Goal: Transaction & Acquisition: Purchase product/service

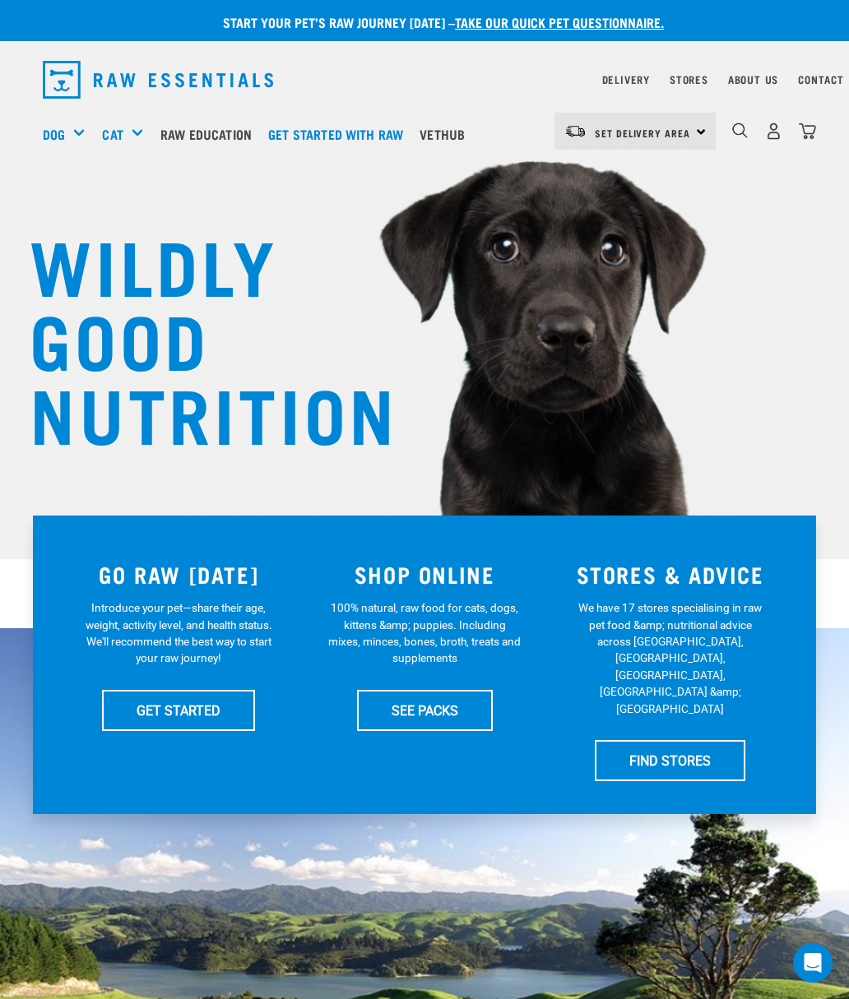
click at [411, 713] on link "SEE PACKS" at bounding box center [425, 710] width 136 height 41
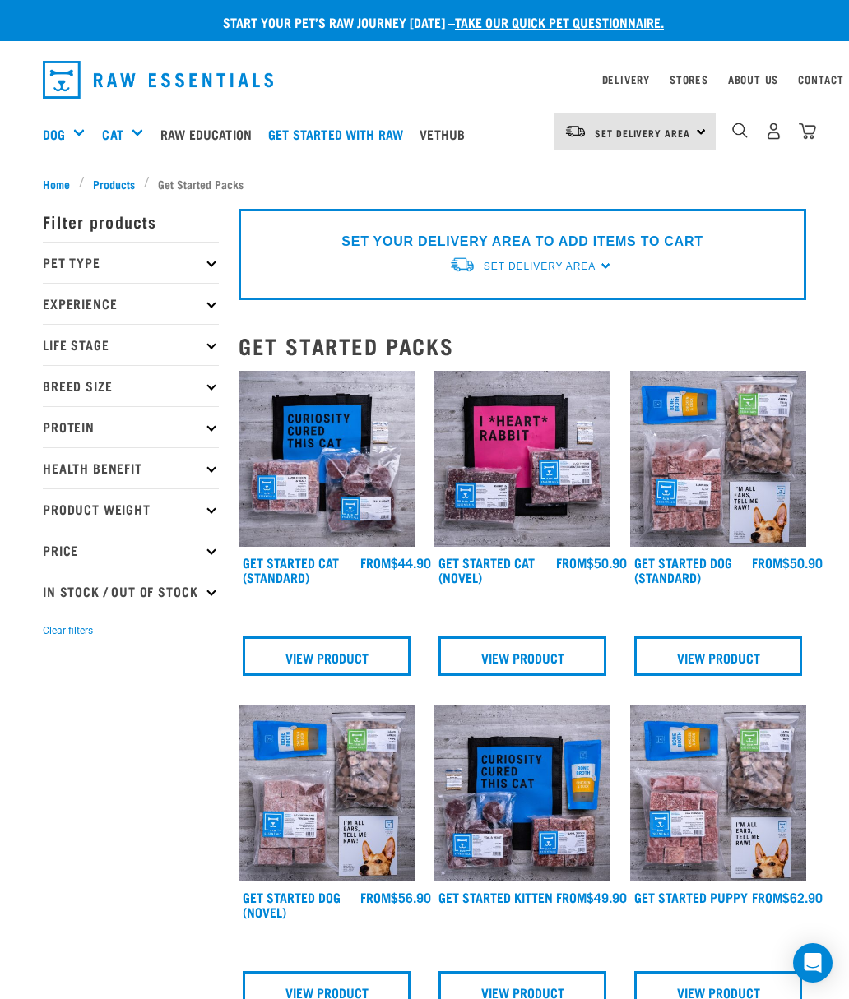
click at [204, 419] on p "Protein" at bounding box center [131, 426] width 176 height 41
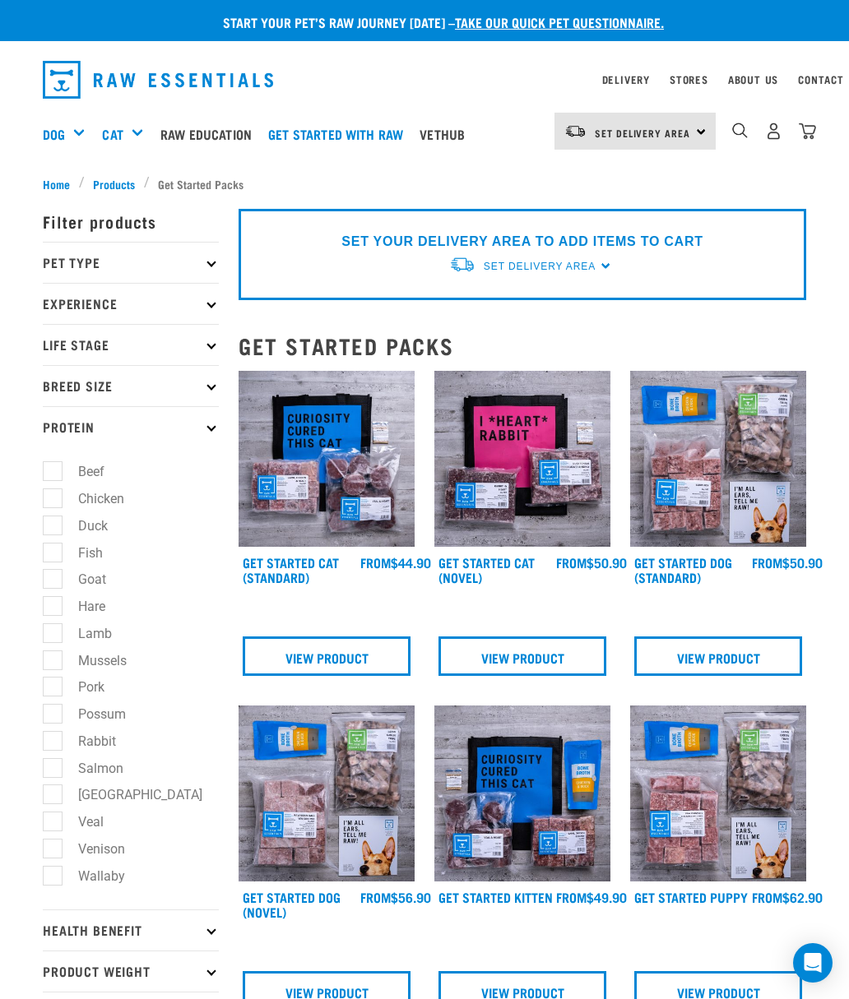
click at [206, 438] on p "Protein" at bounding box center [131, 426] width 176 height 41
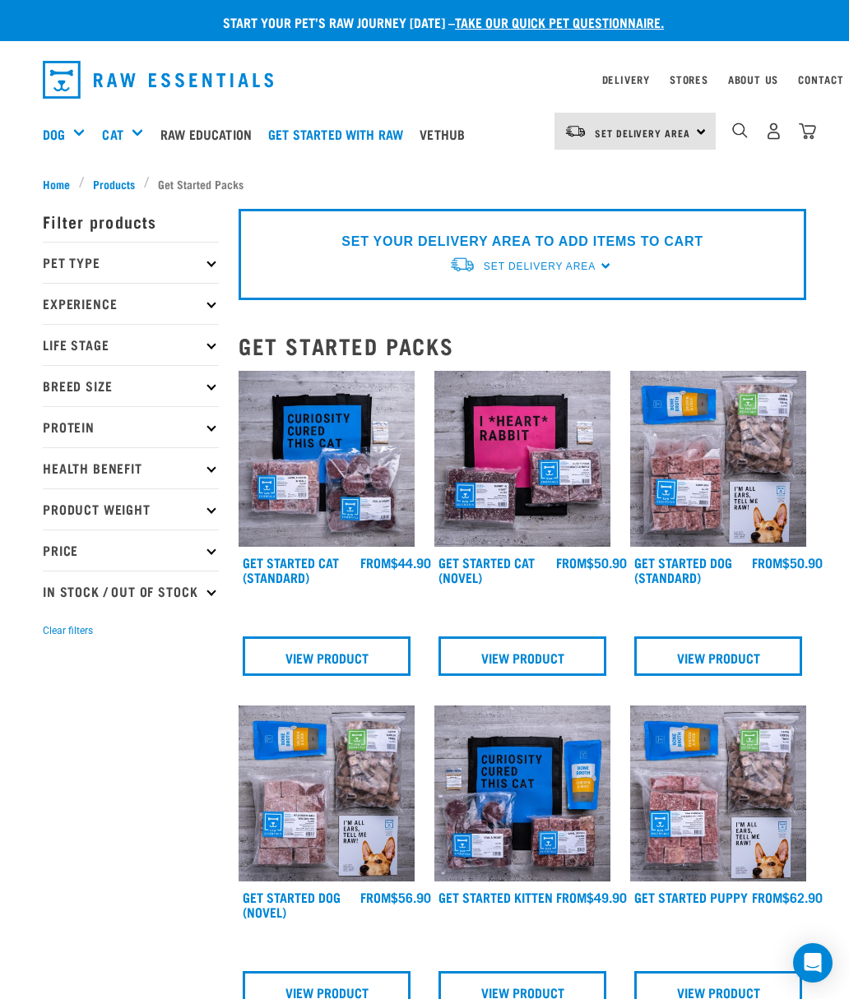
click at [205, 257] on p "Pet Type" at bounding box center [131, 262] width 176 height 41
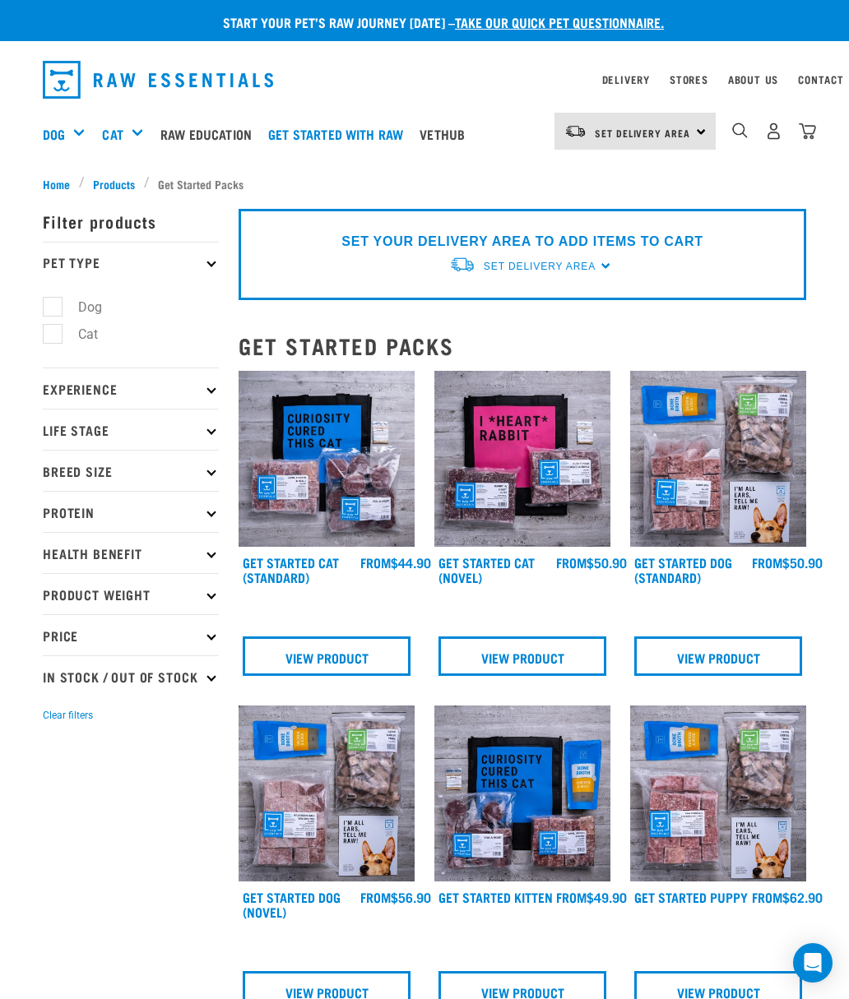
click at [52, 309] on label "Dog" at bounding box center [80, 307] width 57 height 21
click at [52, 309] on input "Dog" at bounding box center [48, 304] width 11 height 11
checkbox input "true"
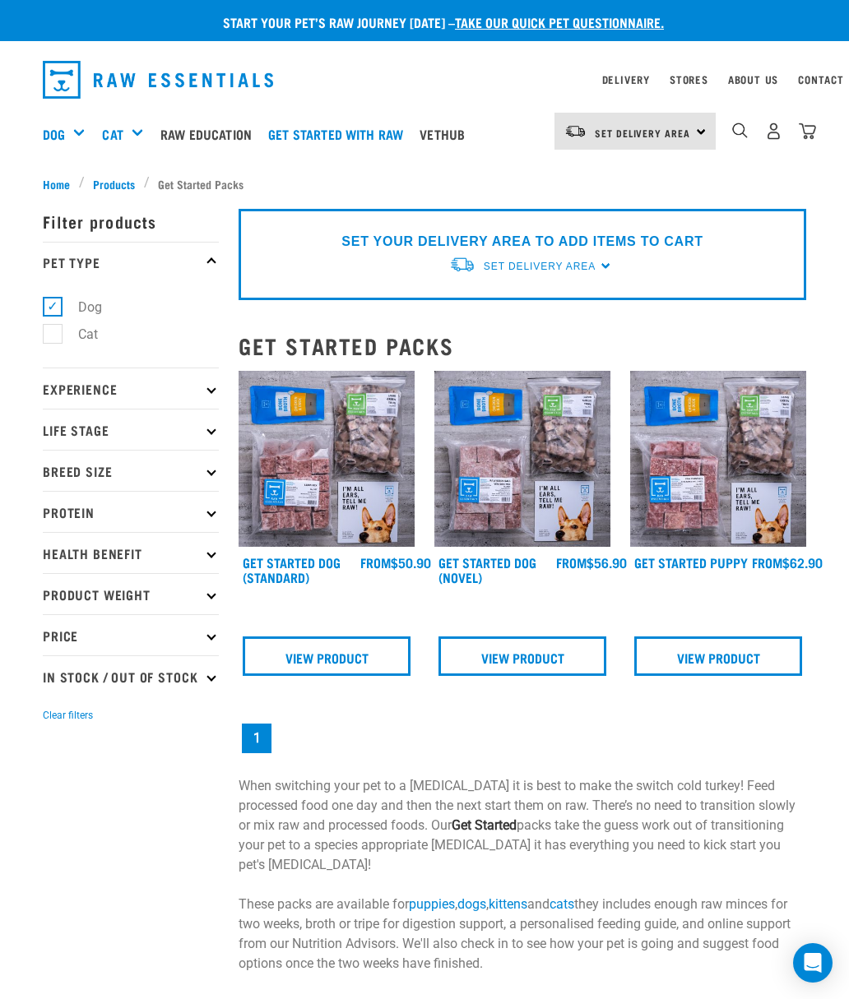
click at [213, 425] on p "Life Stage" at bounding box center [131, 429] width 176 height 41
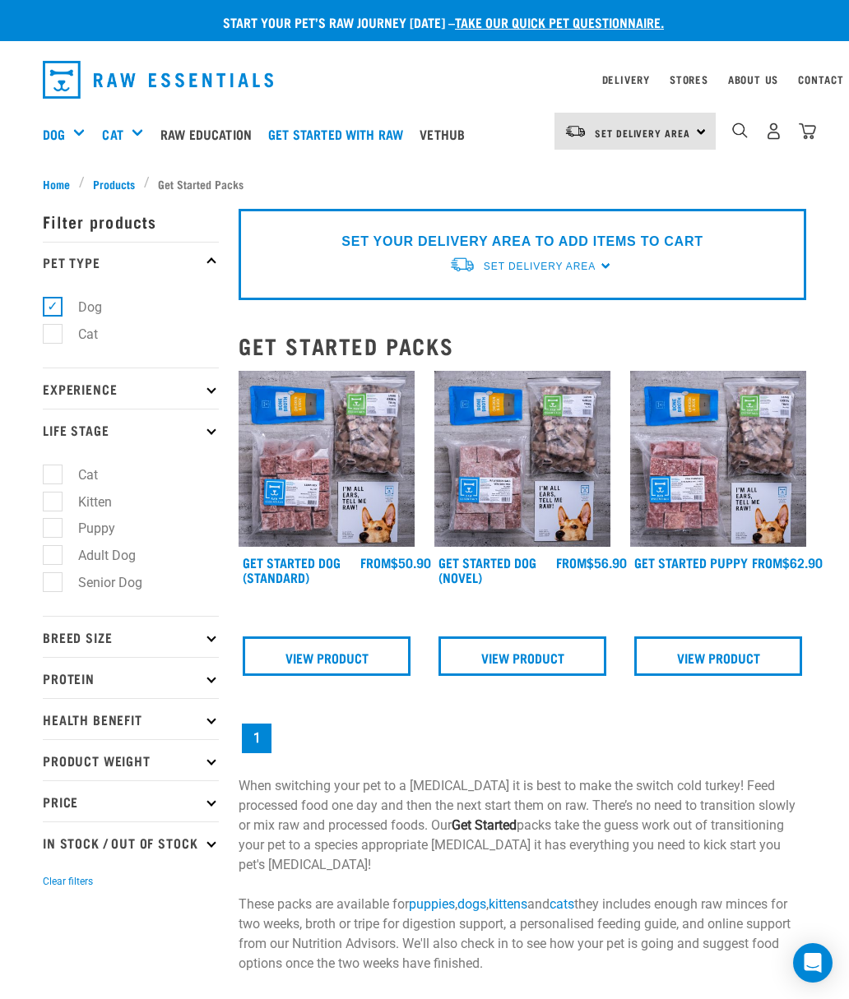
click at [53, 554] on label "Adult Dog" at bounding box center [97, 555] width 90 height 21
click at [53, 554] on input "Adult Dog" at bounding box center [48, 553] width 11 height 11
checkbox input "true"
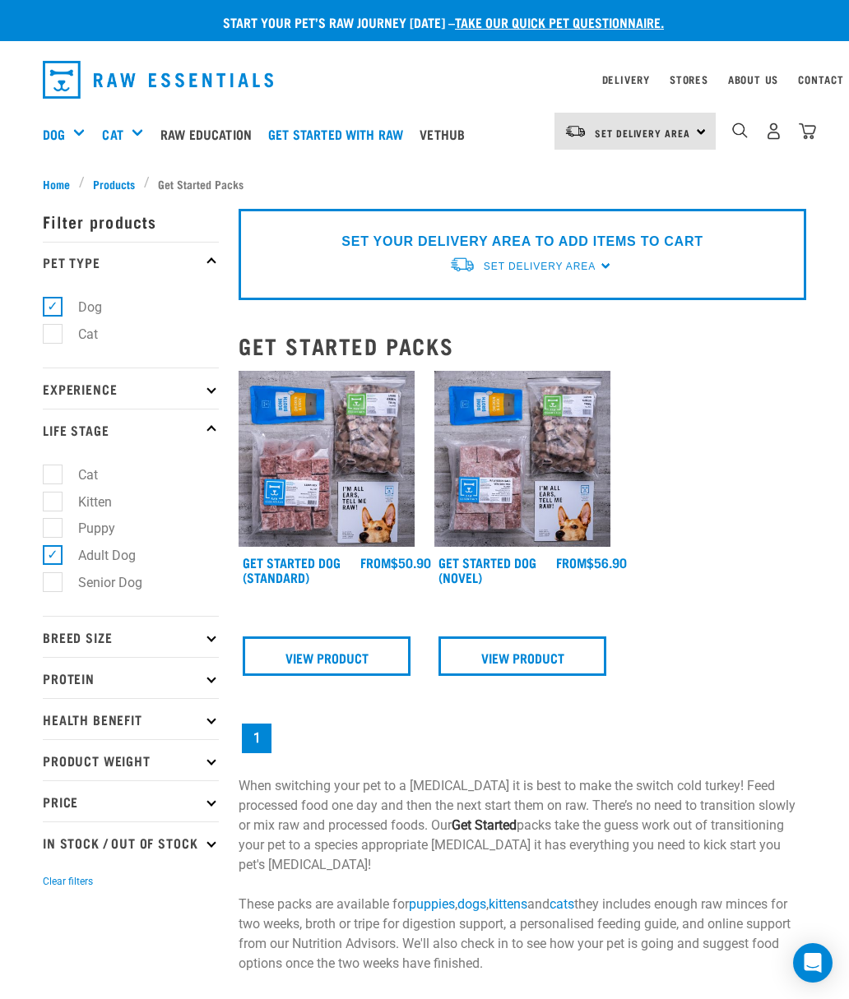
click at [209, 638] on icon at bounding box center [210, 636] width 9 height 9
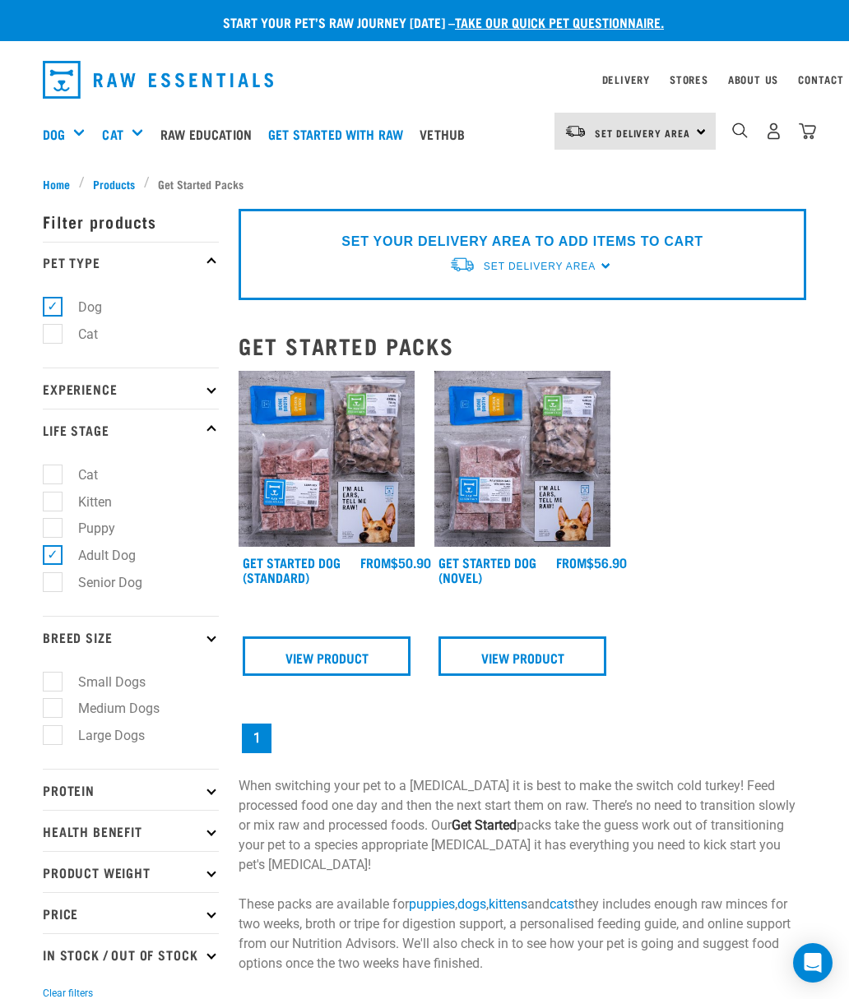
click at [55, 682] on label "Small Dogs" at bounding box center [102, 682] width 100 height 21
click at [53, 682] on input "Small Dogs" at bounding box center [48, 679] width 11 height 11
checkbox input "true"
click at [52, 711] on label "Medium Dogs" at bounding box center [109, 708] width 114 height 21
click at [51, 711] on input "Medium Dogs" at bounding box center [48, 706] width 11 height 11
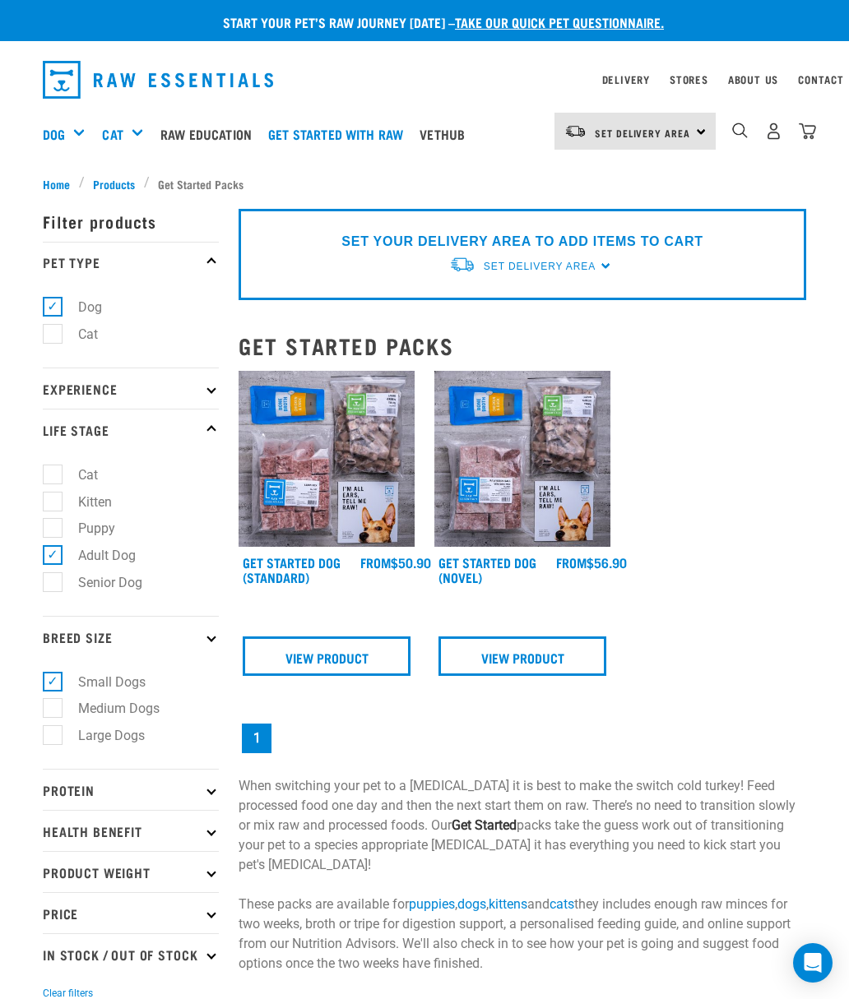
checkbox input "true"
click at [57, 672] on label "Small Dogs" at bounding box center [102, 682] width 100 height 21
click at [53, 674] on input "Small Dogs" at bounding box center [48, 679] width 11 height 11
click at [62, 682] on label "Small Dogs" at bounding box center [102, 682] width 100 height 21
click at [53, 682] on input "Small Dogs" at bounding box center [48, 679] width 11 height 11
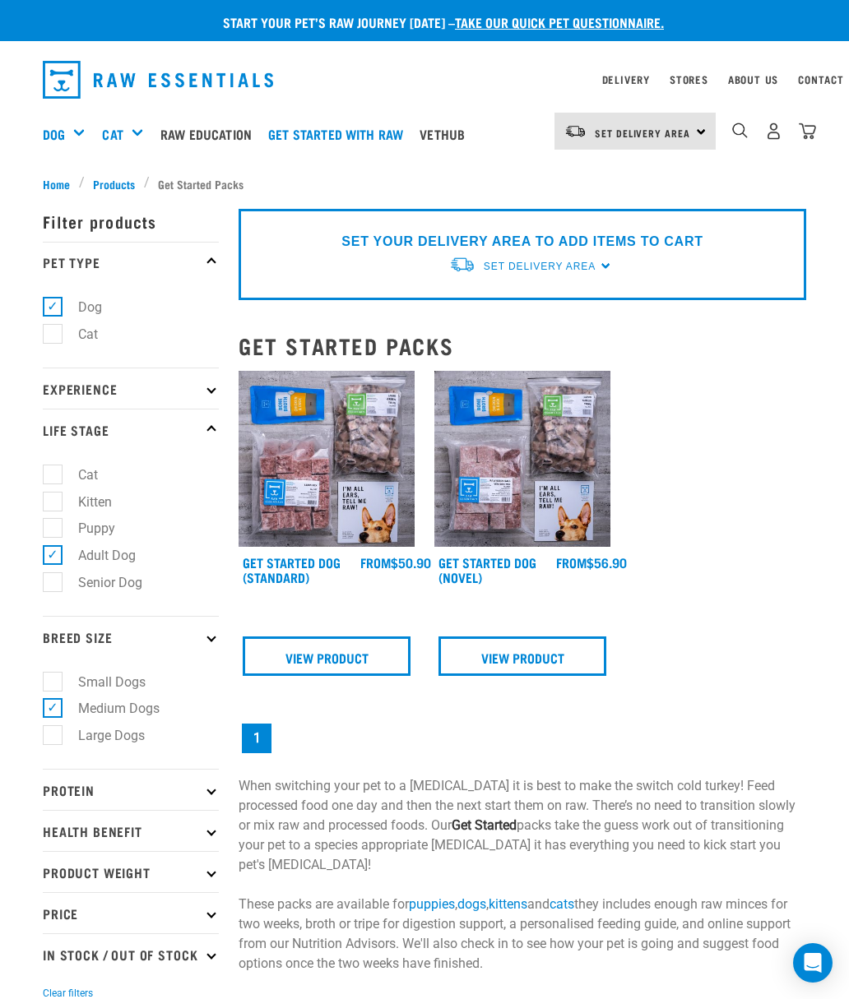
checkbox input "true"
click at [77, 134] on div "Dog" at bounding box center [70, 134] width 55 height 66
click at [0, 0] on div "Mixes & Minces" at bounding box center [0, 0] width 0 height 0
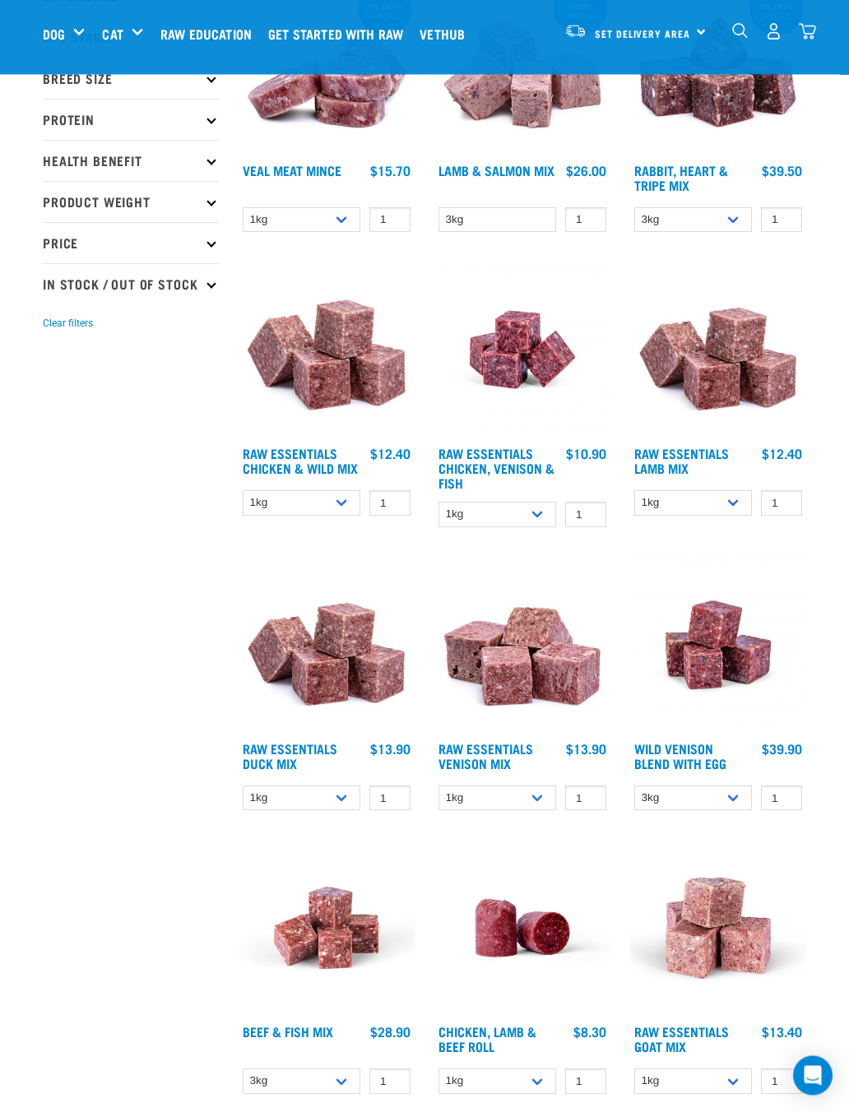
scroll to position [267, 0]
click at [737, 794] on select "3kg Bulk (10kg)" at bounding box center [693, 797] width 118 height 25
click at [711, 696] on img at bounding box center [718, 645] width 176 height 176
click at [663, 744] on link "Wild Venison Blend with Egg" at bounding box center [680, 755] width 92 height 22
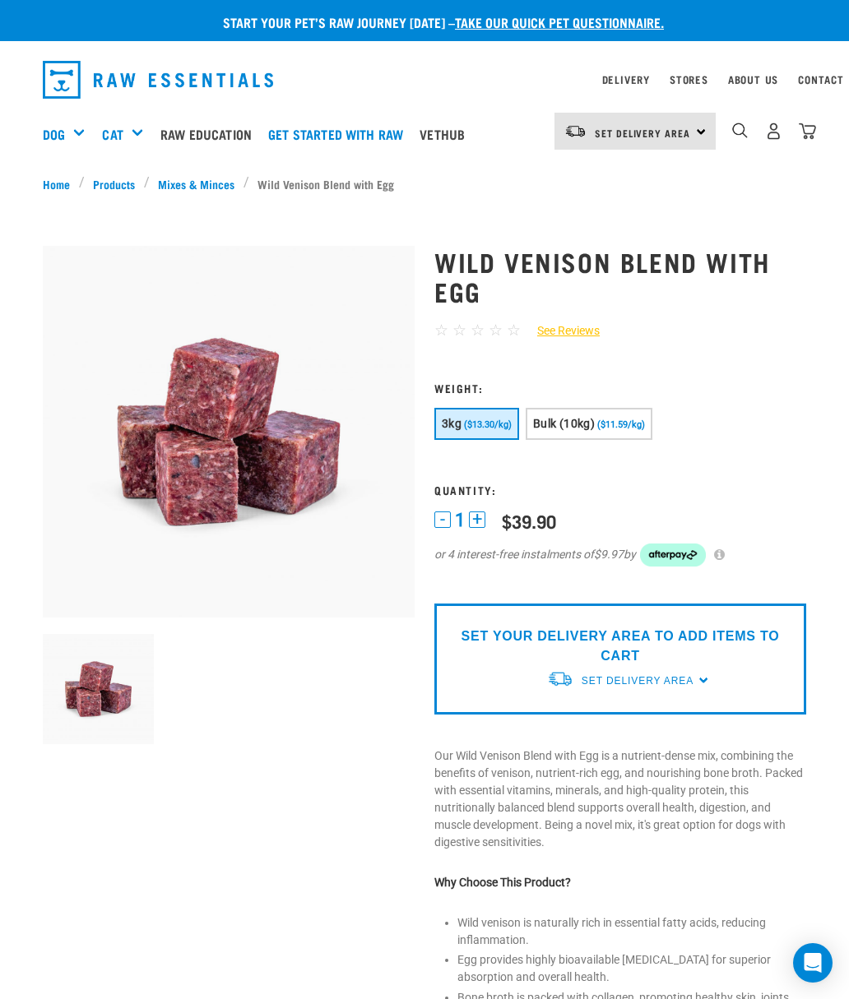
click at [488, 640] on p "SET YOUR DELIVERY AREA TO ADD ITEMS TO CART" at bounding box center [620, 646] width 347 height 39
click at [693, 680] on span "Set Delivery Area" at bounding box center [637, 681] width 112 height 12
click at [567, 741] on link "[GEOGRAPHIC_DATA]" at bounding box center [629, 746] width 164 height 27
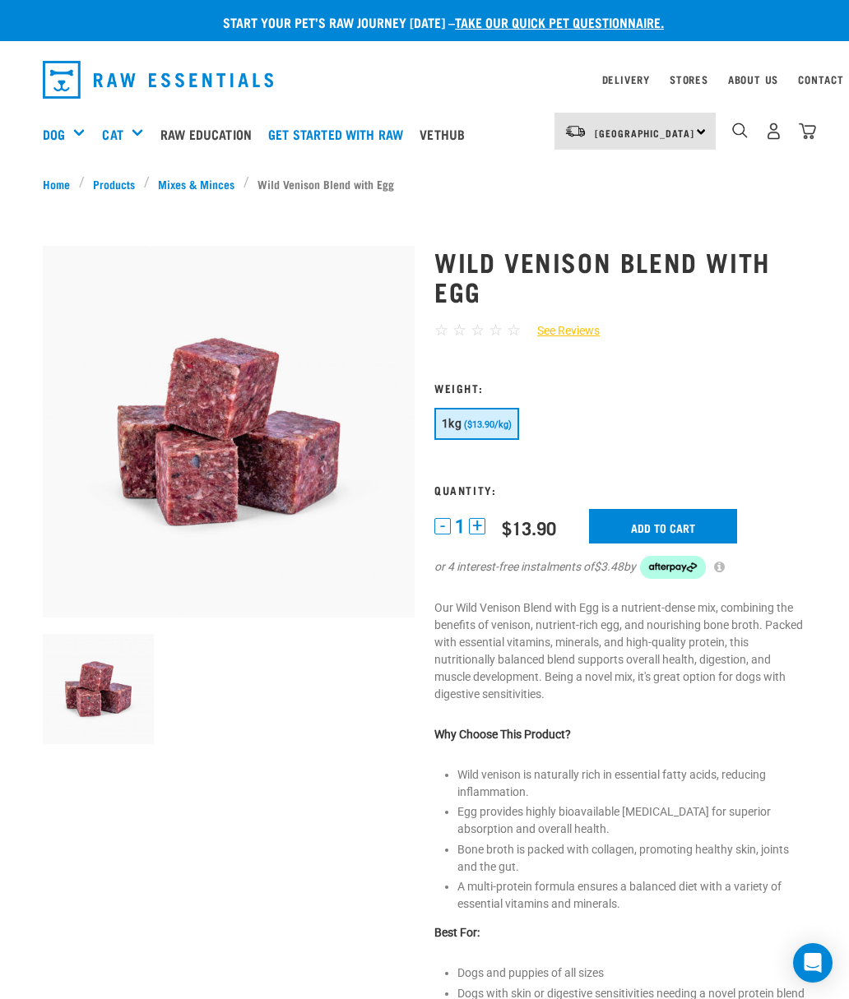
click at [626, 529] on input "Add to cart" at bounding box center [663, 526] width 148 height 35
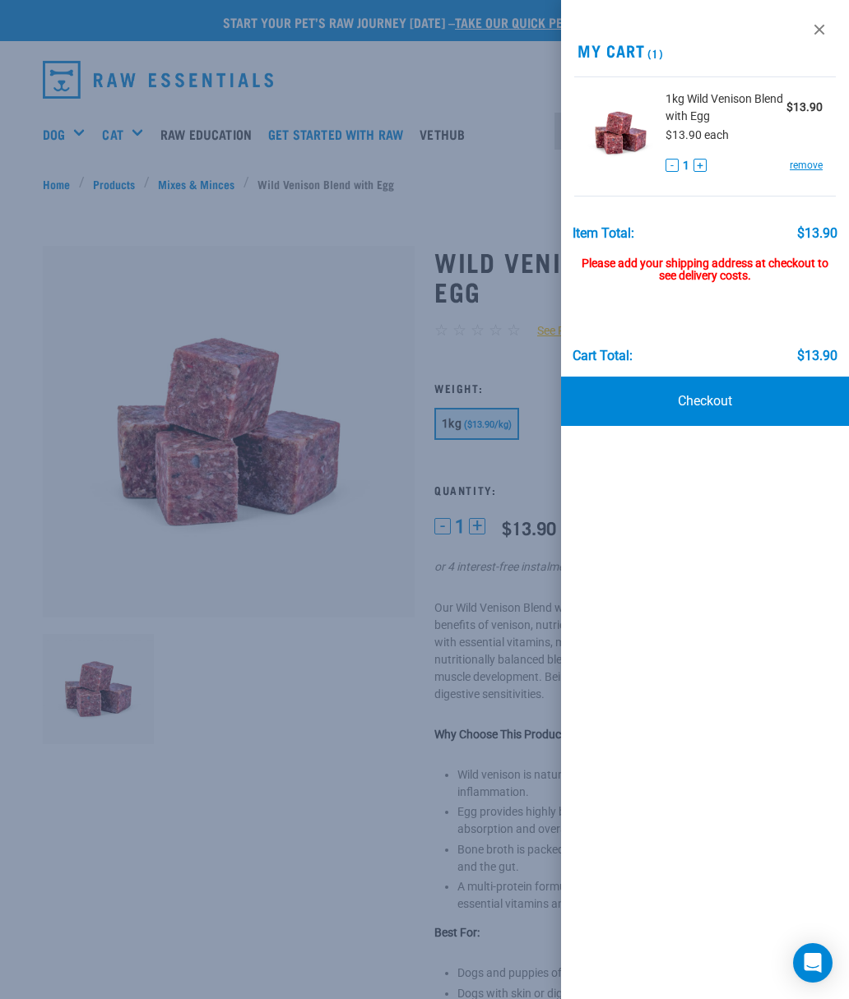
click at [804, 158] on link "remove" at bounding box center [806, 165] width 33 height 15
click at [441, 551] on div at bounding box center [424, 499] width 849 height 999
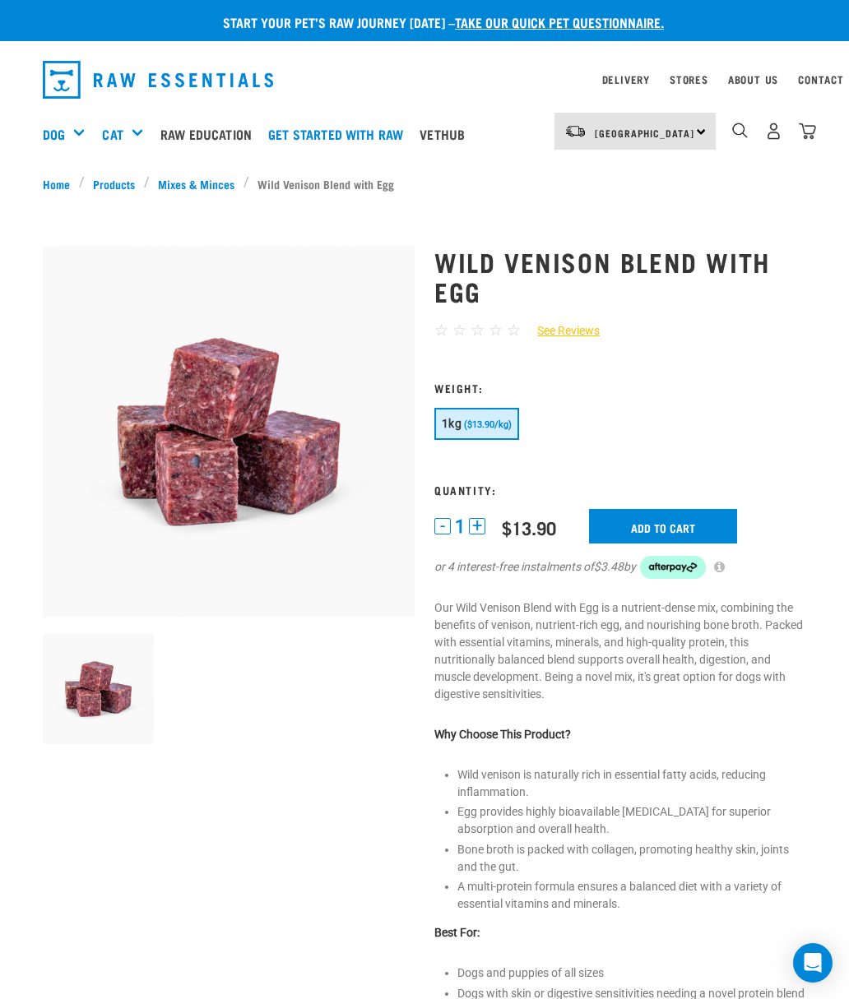
click at [477, 529] on button "+" at bounding box center [477, 526] width 16 height 16
click at [480, 518] on button "+" at bounding box center [477, 526] width 16 height 16
click at [444, 523] on button "-" at bounding box center [442, 526] width 16 height 16
click at [631, 514] on input "Add to cart" at bounding box center [663, 526] width 148 height 35
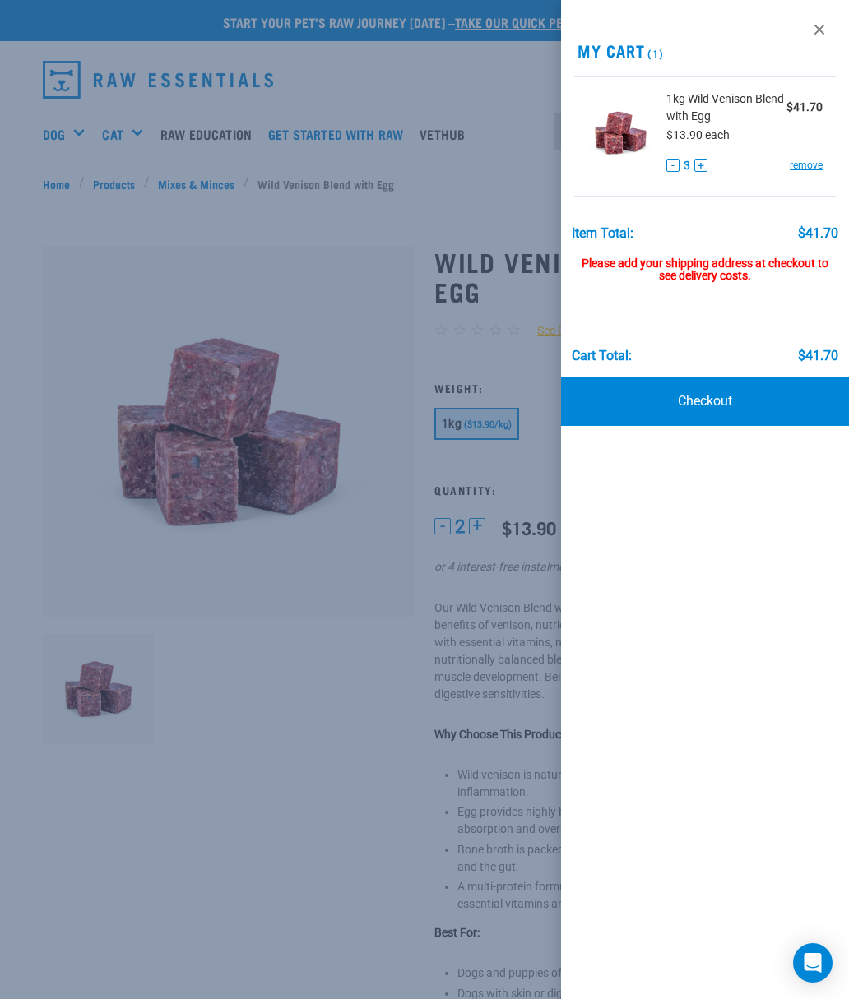
click at [384, 556] on div at bounding box center [424, 499] width 849 height 999
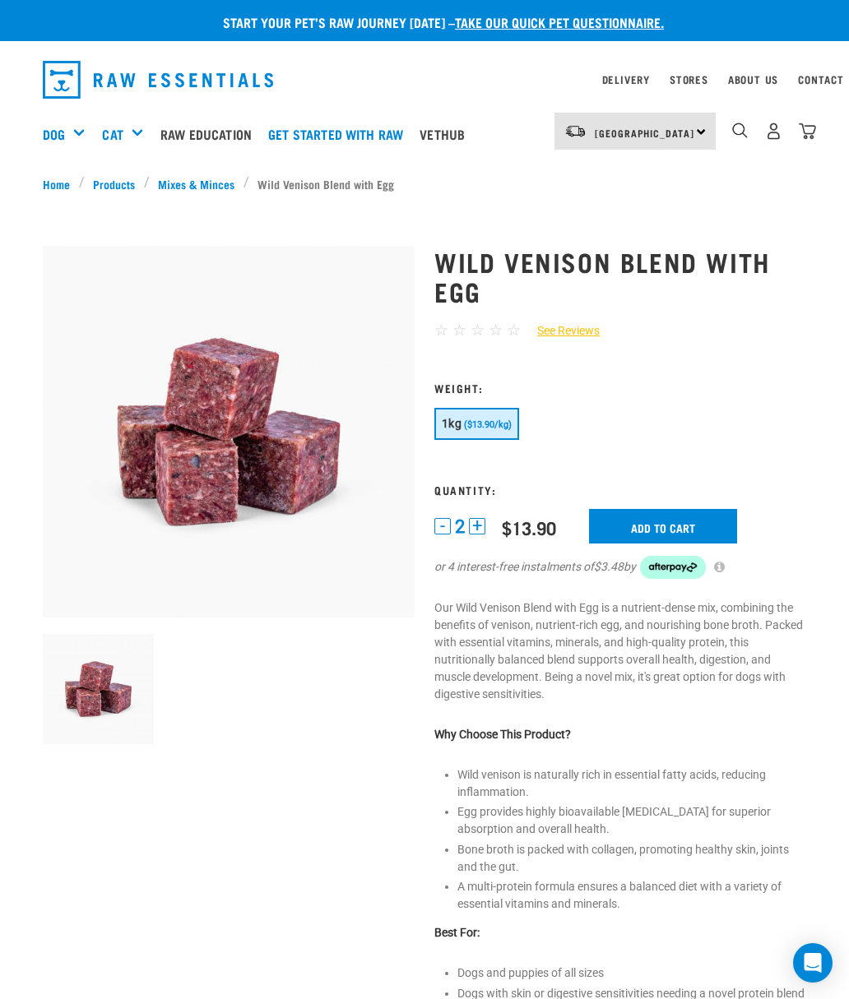
click at [689, 78] on link "Stores" at bounding box center [688, 79] width 39 height 6
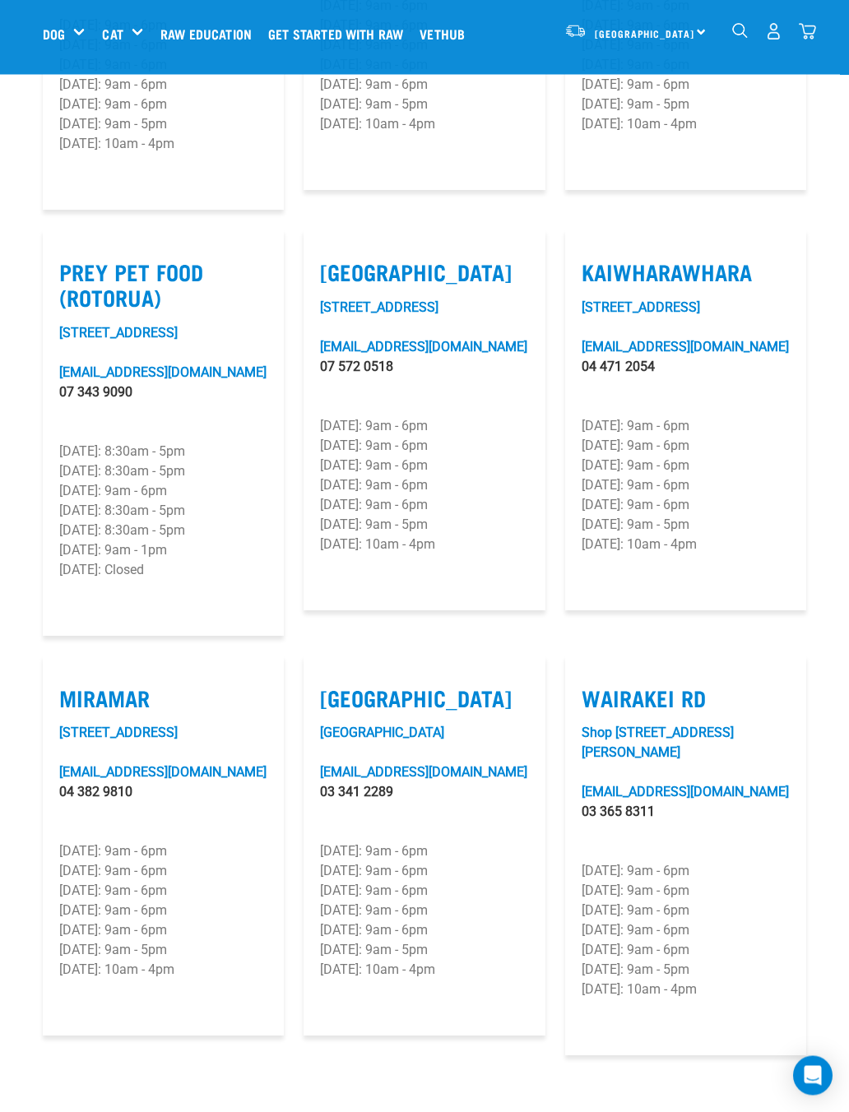
scroll to position [2105, 0]
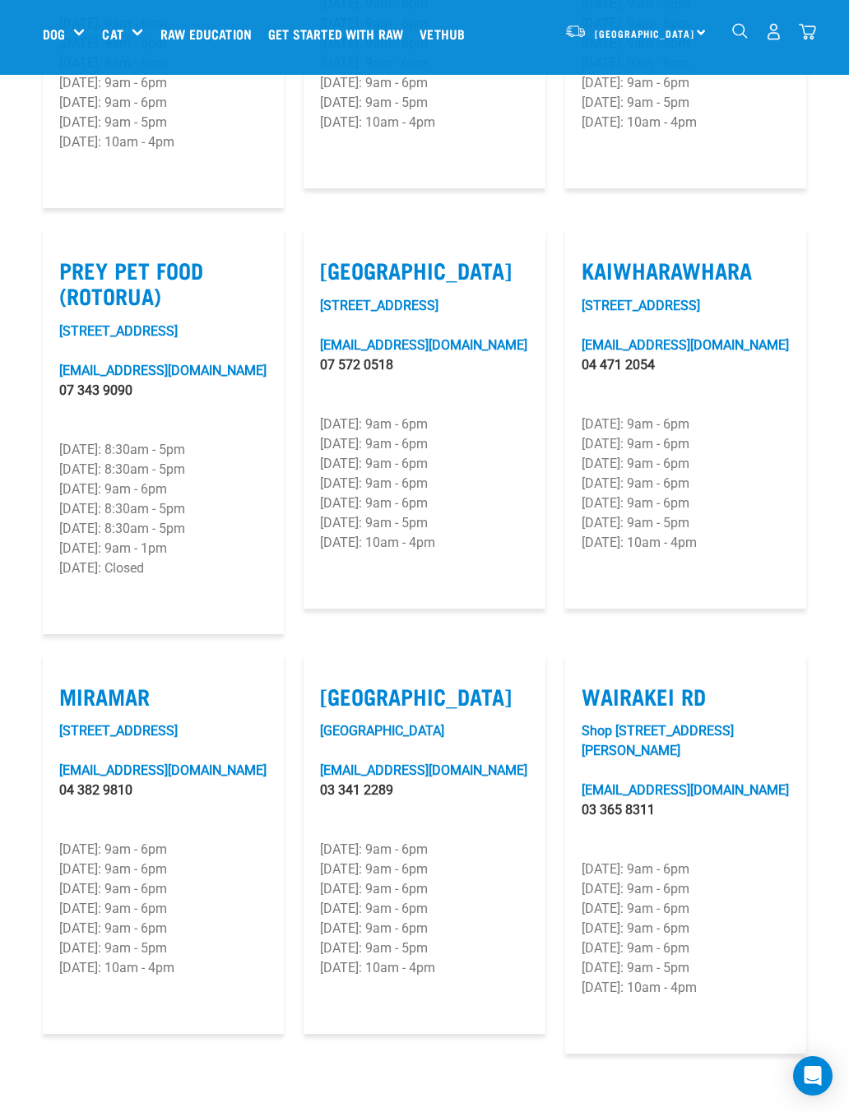
click at [648, 683] on label "Wairakei Rd" at bounding box center [685, 695] width 208 height 25
click at [592, 670] on input "Wairakei Rd" at bounding box center [586, 675] width 11 height 11
click at [602, 683] on label "Wairakei Rd" at bounding box center [685, 695] width 208 height 25
click at [592, 670] on input "Wairakei Rd" at bounding box center [586, 675] width 11 height 11
checkbox input "false"
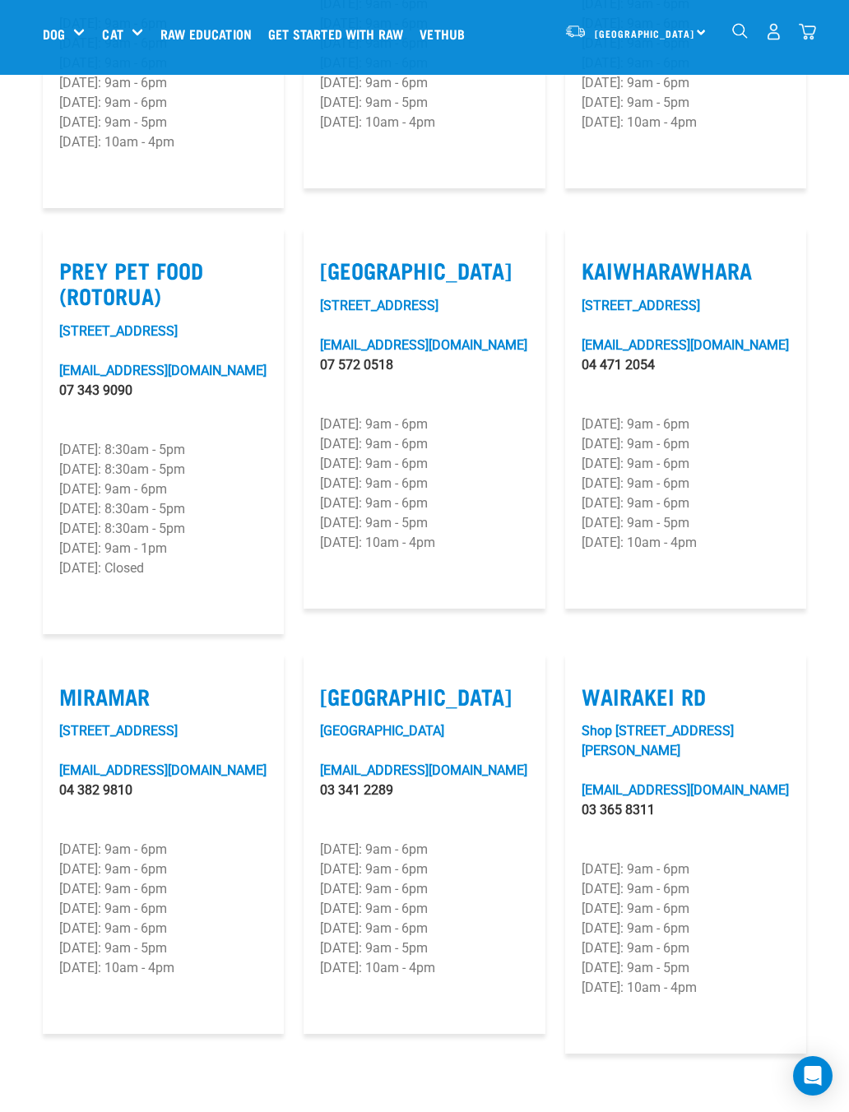
click at [618, 723] on link "Shop [STREET_ADDRESS][PERSON_NAME]" at bounding box center [657, 740] width 152 height 35
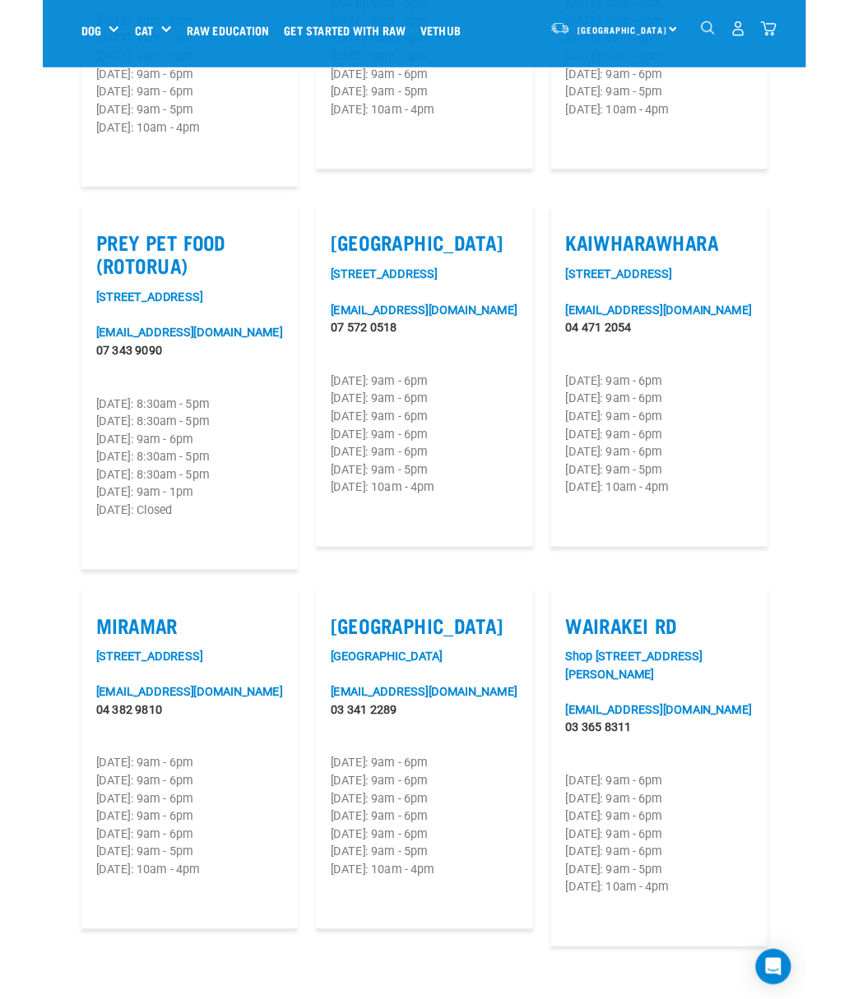
scroll to position [2152, 0]
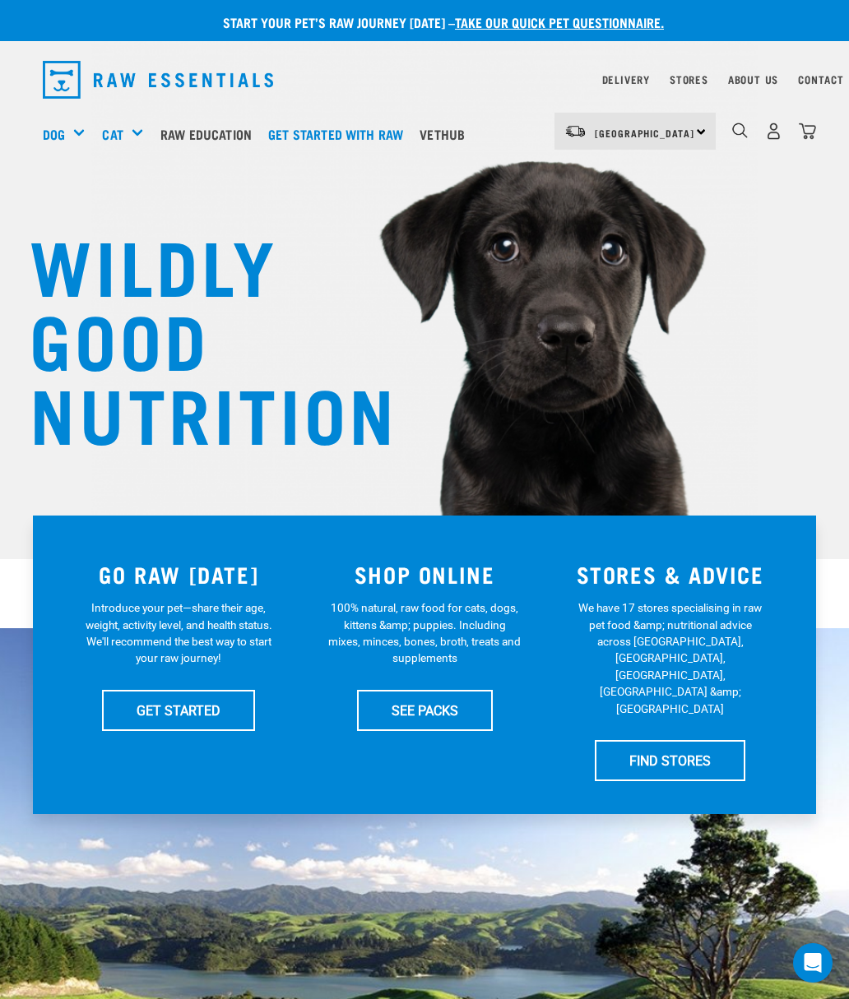
scroll to position [0, 2]
click at [424, 708] on link "SEE PACKS" at bounding box center [425, 710] width 136 height 41
click at [174, 694] on link "GET STARTED" at bounding box center [178, 710] width 153 height 41
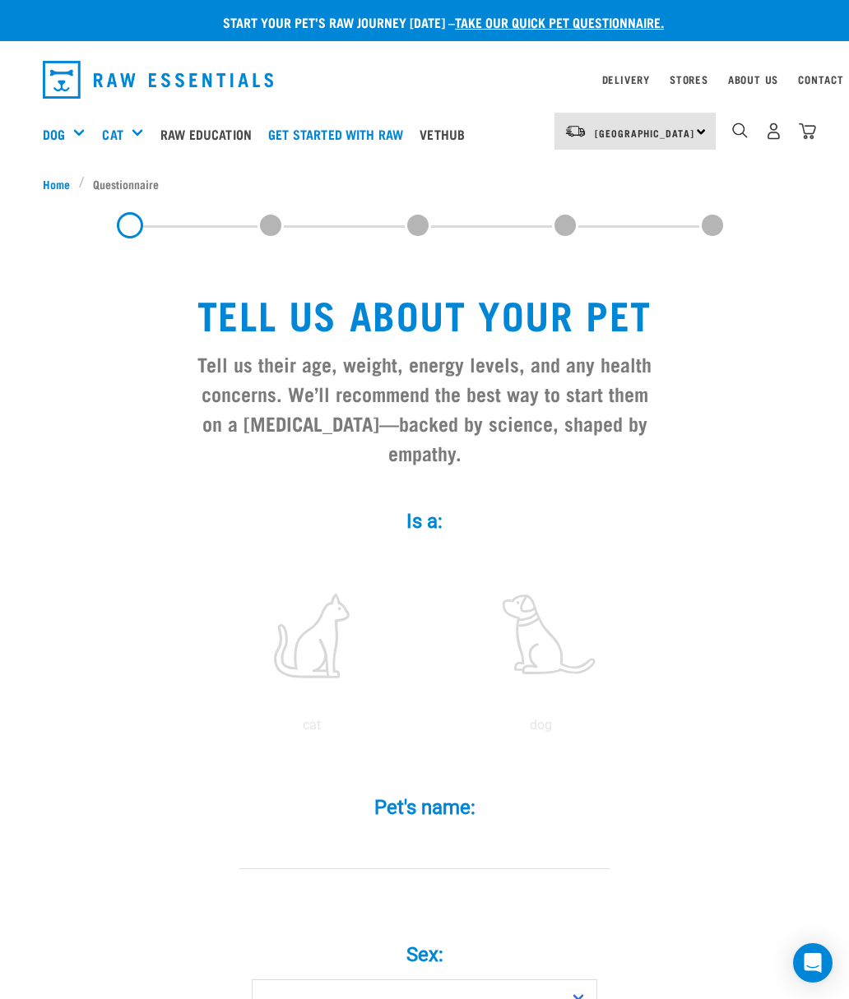
click at [0, 0] on div "Mixes & Minces" at bounding box center [0, 0] width 0 height 0
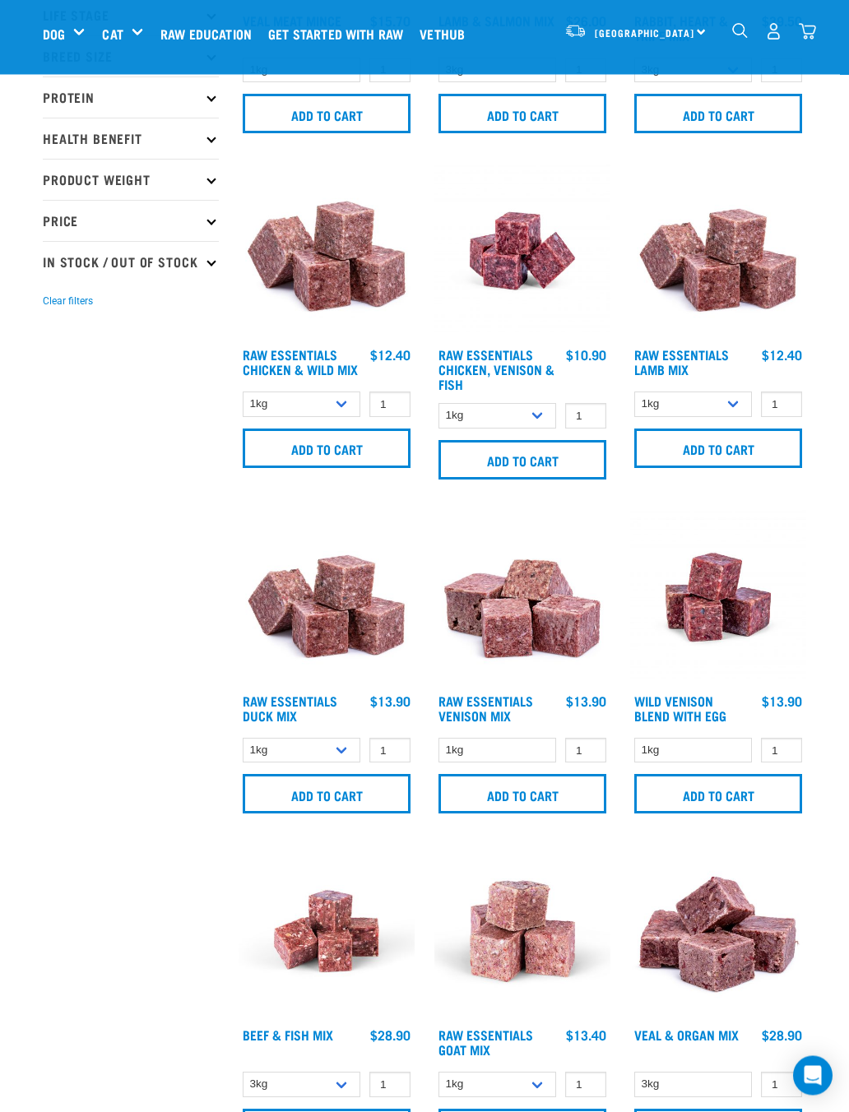
scroll to position [294, 0]
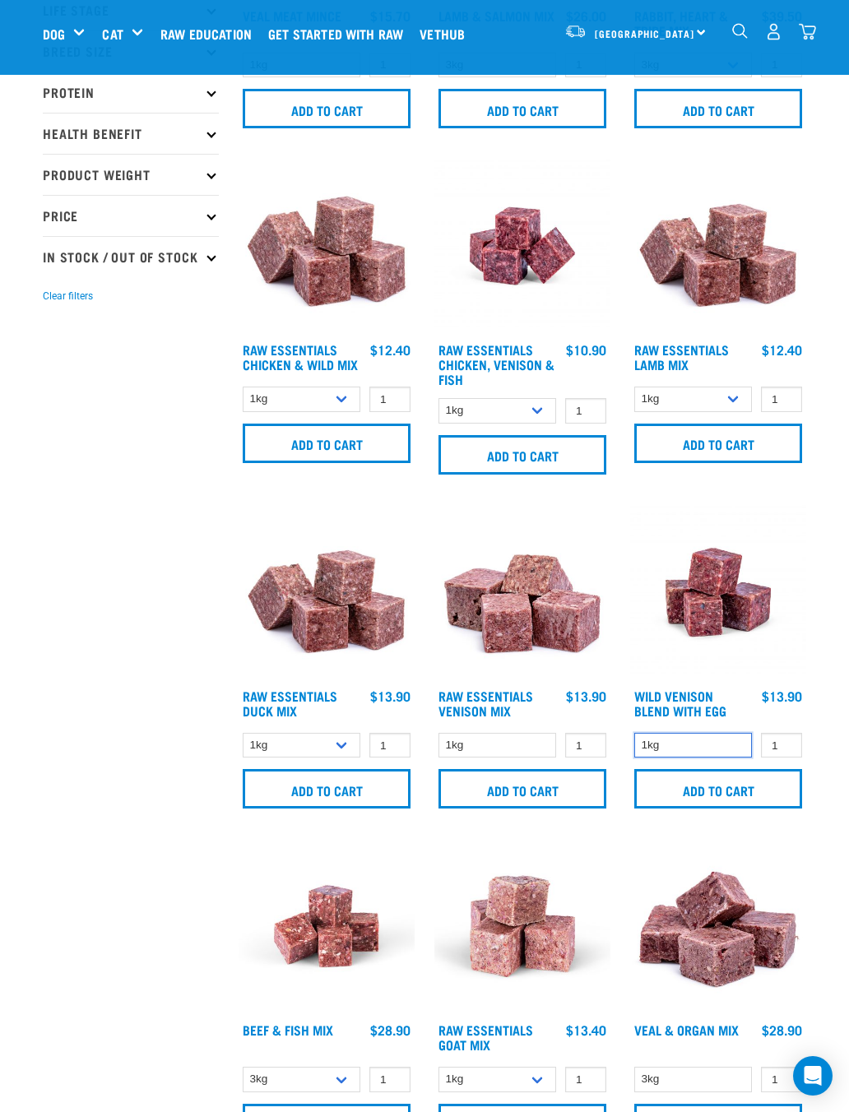
click at [660, 739] on select "1kg" at bounding box center [693, 745] width 118 height 25
click at [674, 697] on link "Wild Venison Blend with Egg" at bounding box center [680, 703] width 92 height 22
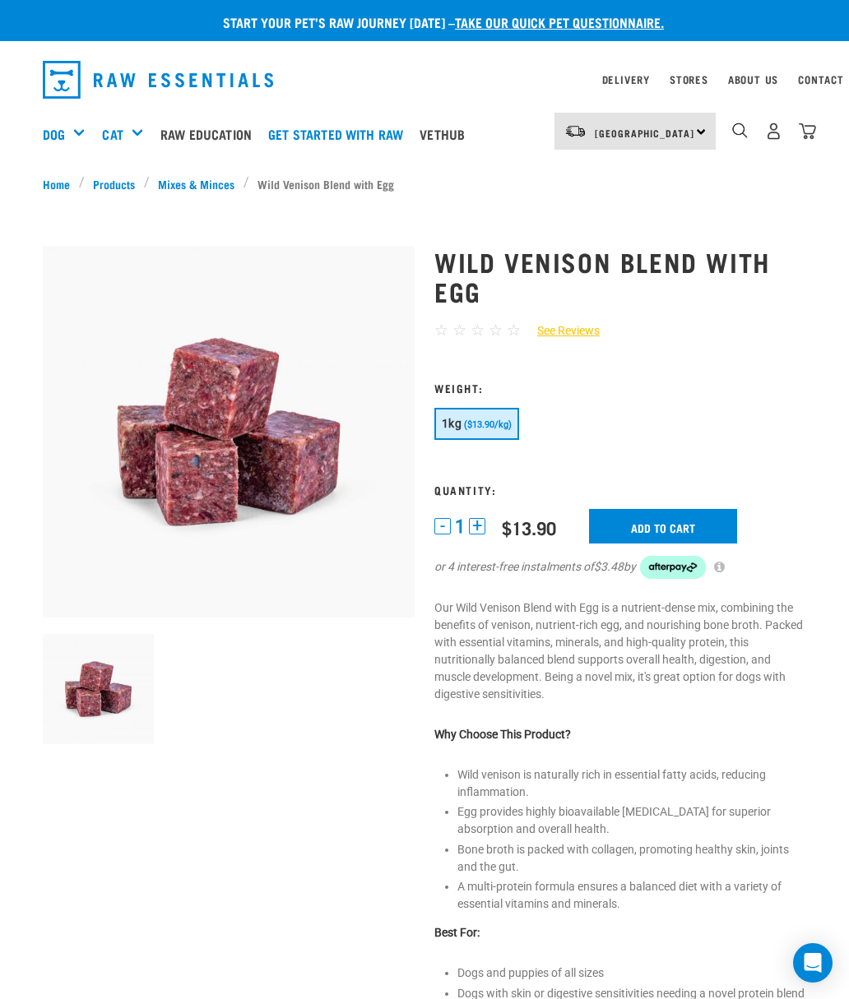
click at [484, 526] on button "+" at bounding box center [477, 526] width 16 height 16
click at [633, 529] on input "Add to cart" at bounding box center [663, 526] width 148 height 35
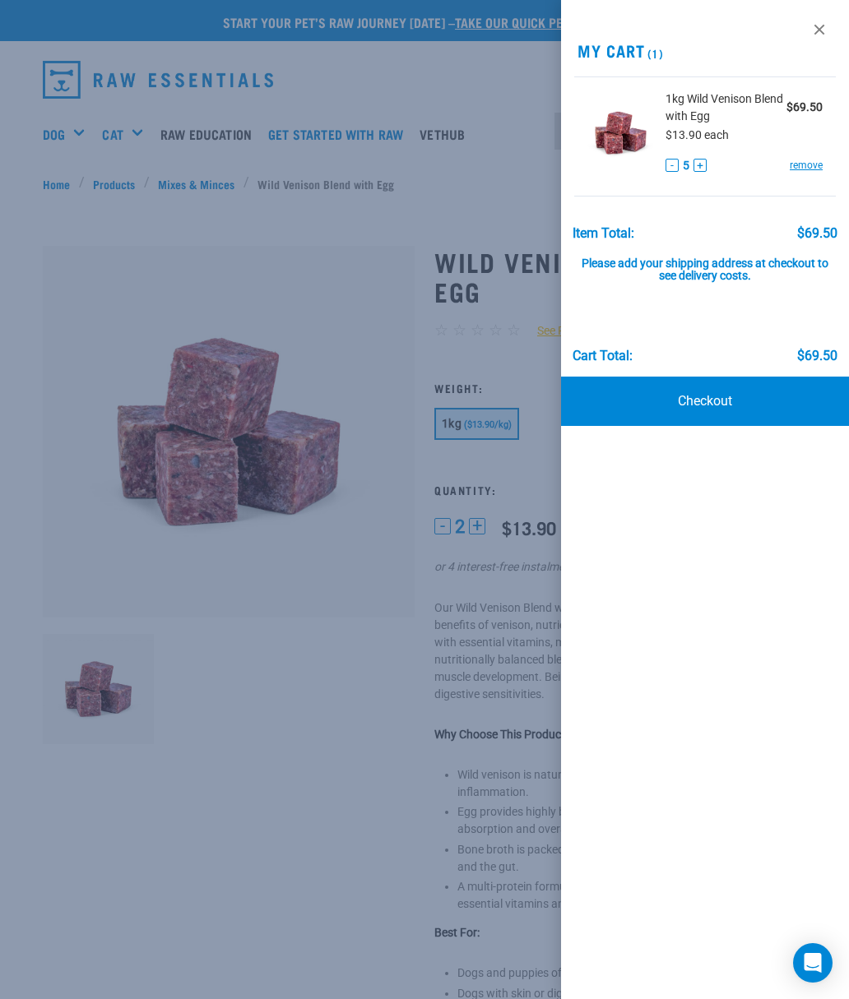
click at [337, 596] on div at bounding box center [424, 499] width 849 height 999
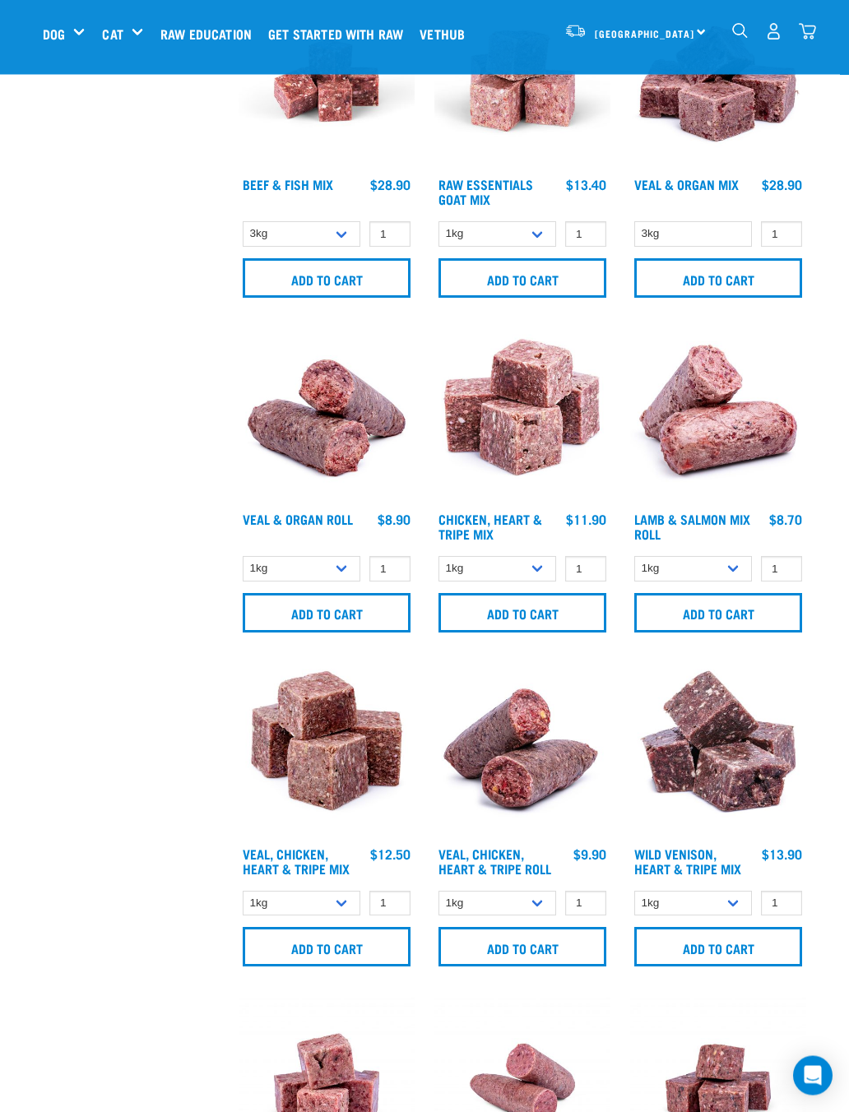
scroll to position [1142, 0]
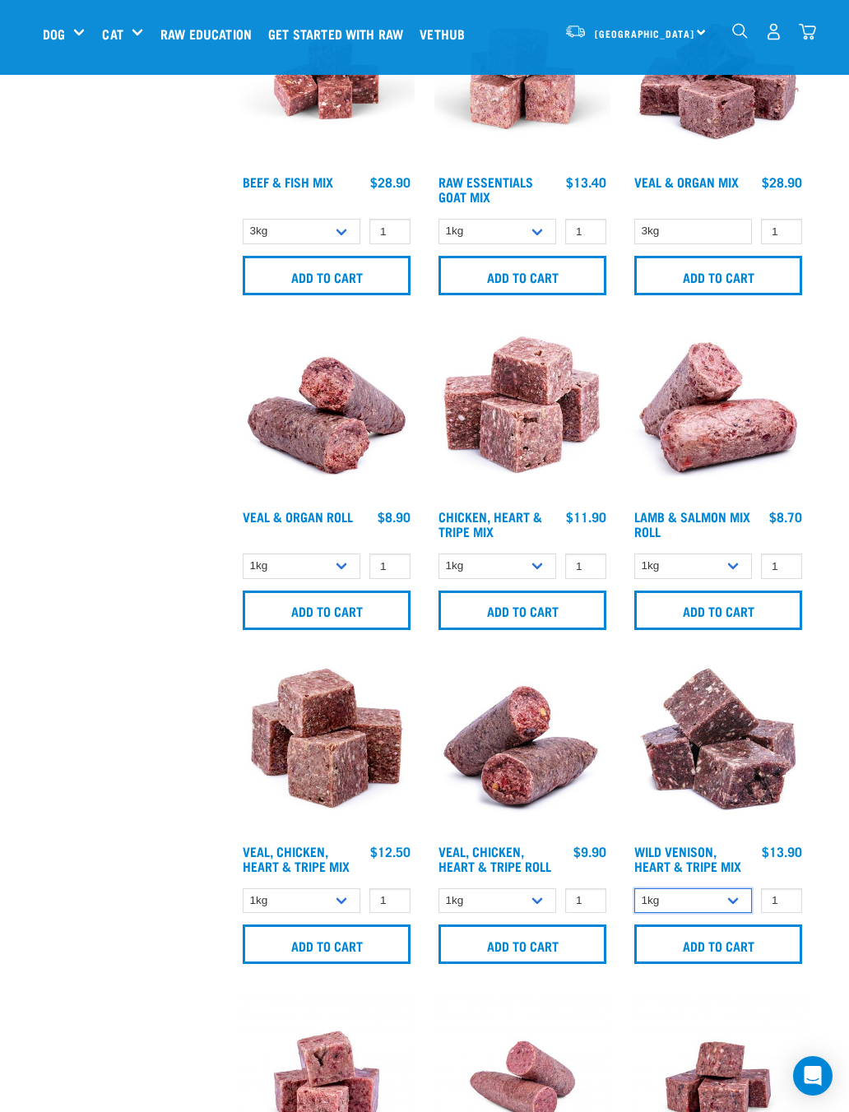
click at [732, 905] on select "1kg 3kg" at bounding box center [693, 900] width 118 height 25
select select "763"
click at [692, 949] on input "Add to cart" at bounding box center [718, 943] width 168 height 39
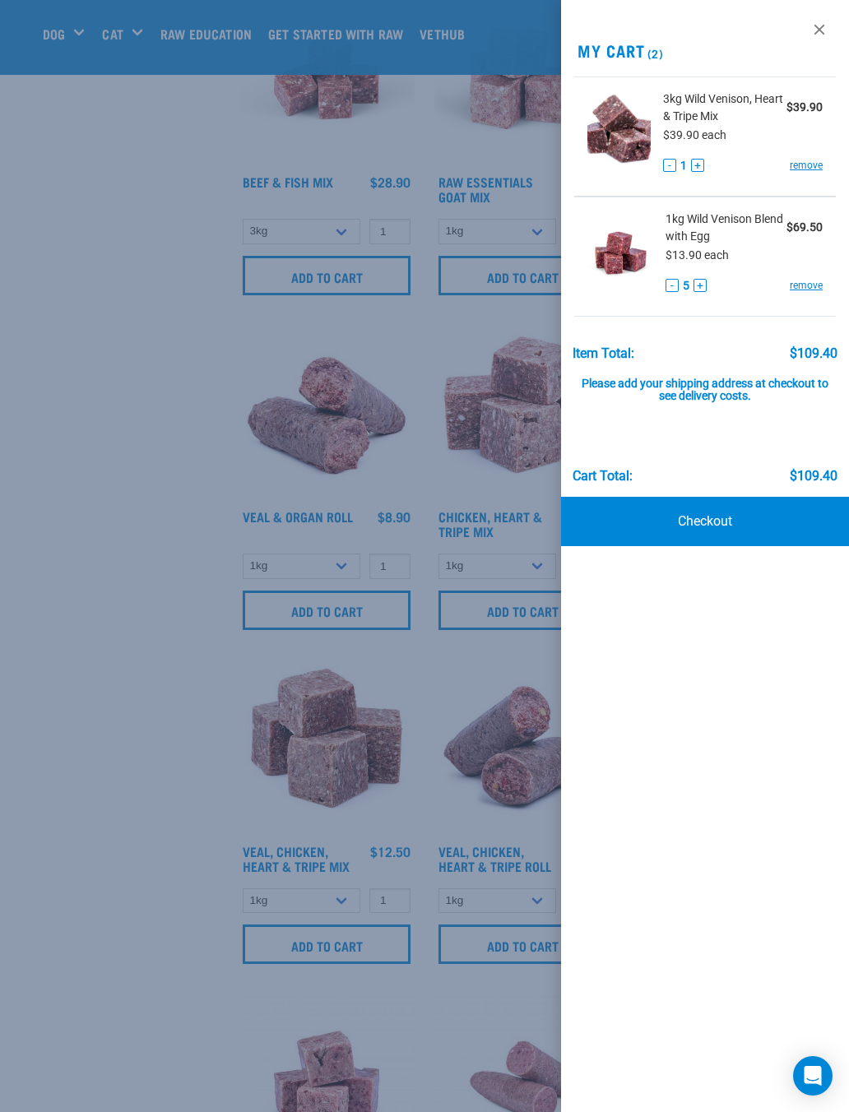
click at [131, 720] on div at bounding box center [424, 556] width 849 height 1112
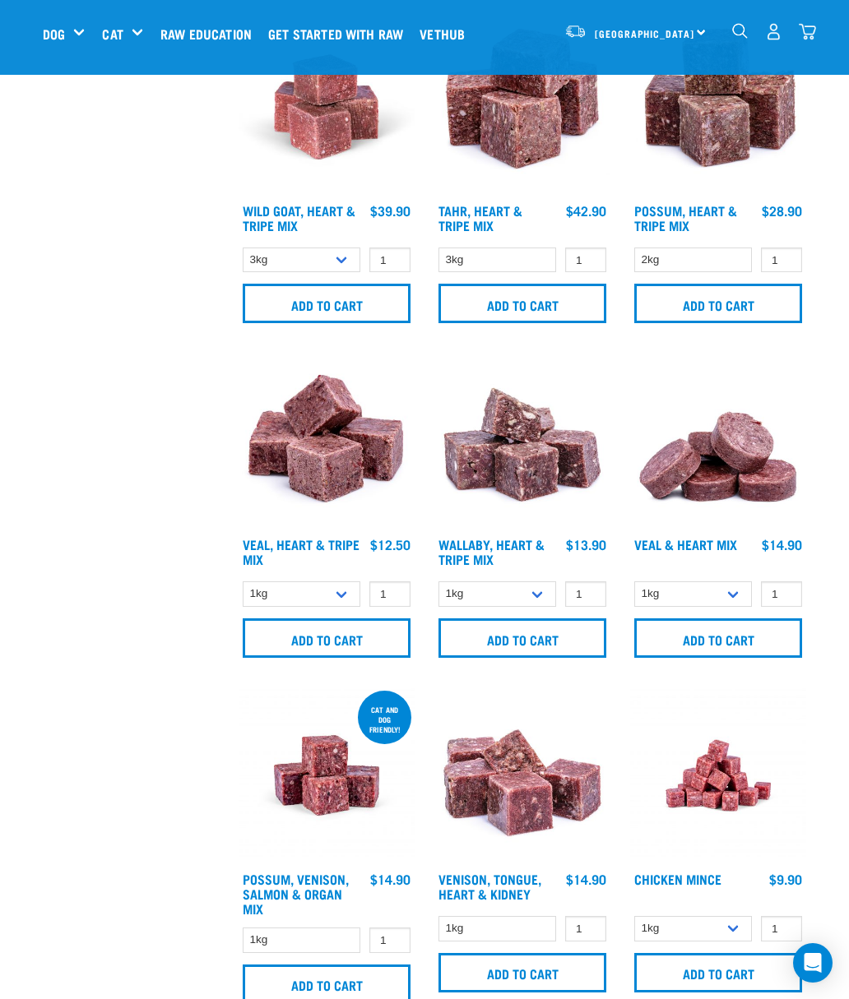
scroll to position [2461, 0]
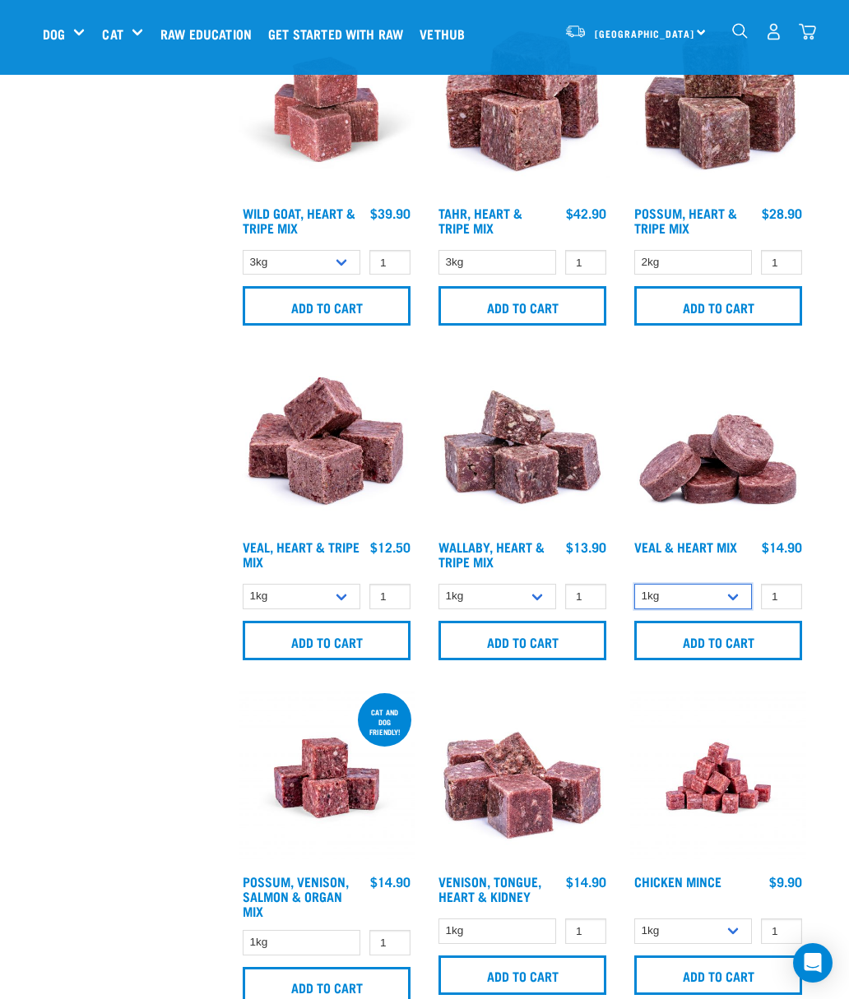
click at [736, 608] on select "1kg 3kg" at bounding box center [693, 596] width 118 height 25
select select "743"
click at [716, 656] on input "Add to cart" at bounding box center [718, 640] width 168 height 39
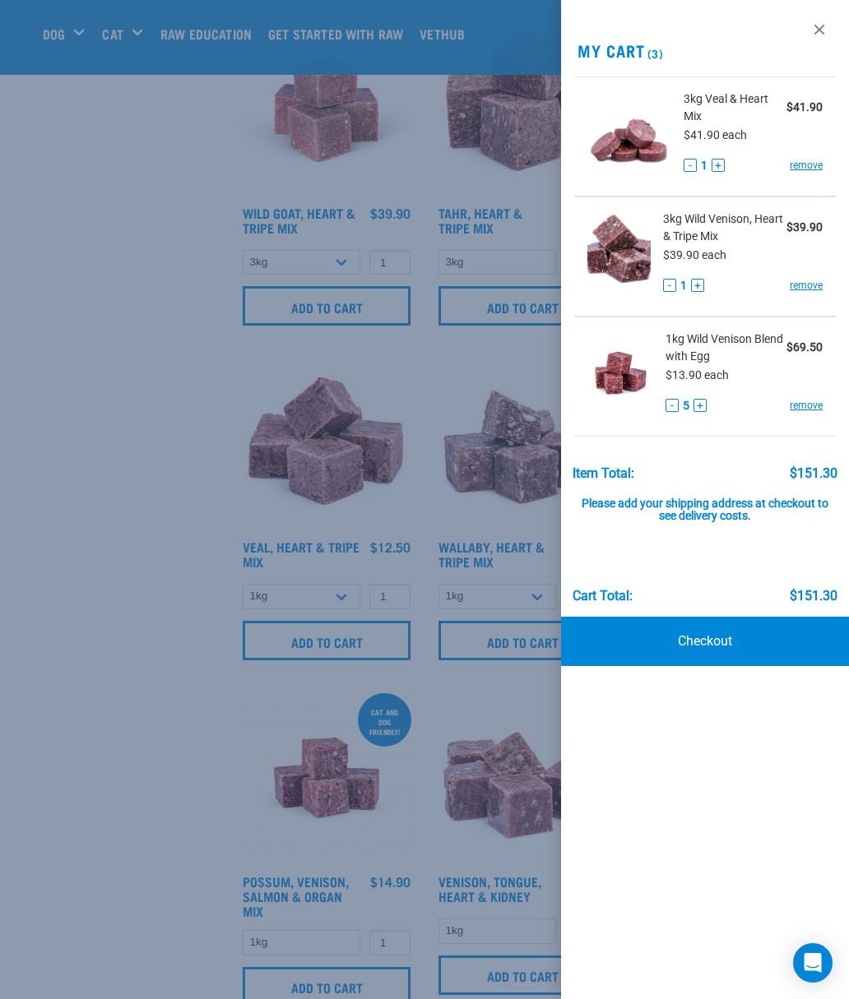
click at [137, 670] on div at bounding box center [424, 499] width 849 height 999
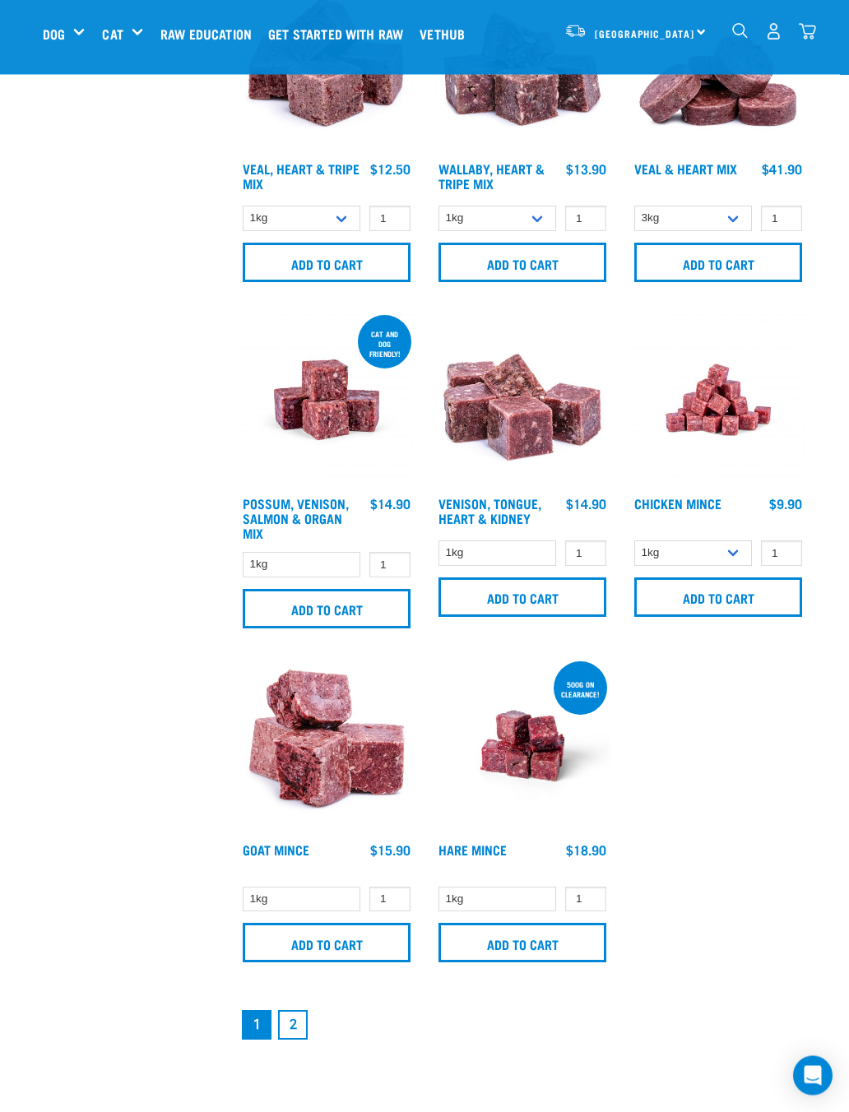
scroll to position [2839, 0]
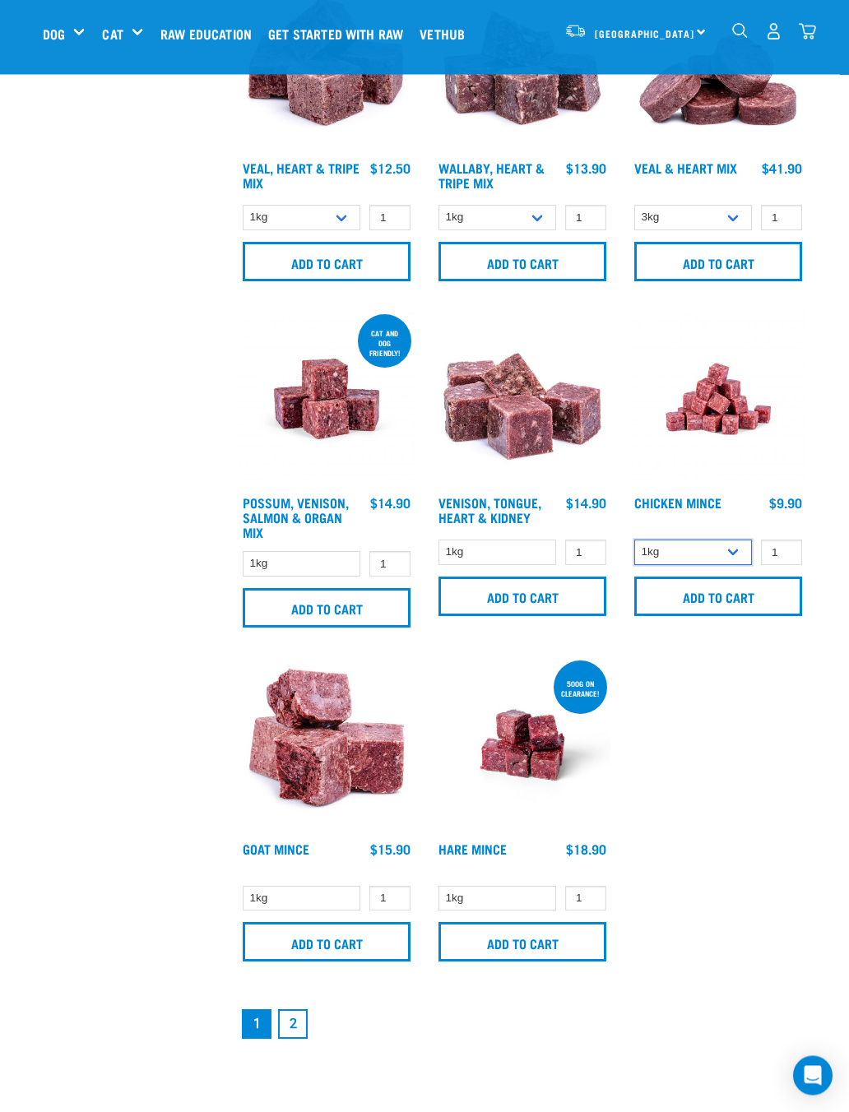
click at [734, 566] on select "1kg 3kg" at bounding box center [693, 552] width 118 height 25
select select "6316"
click at [693, 611] on input "Add to cart" at bounding box center [718, 596] width 168 height 39
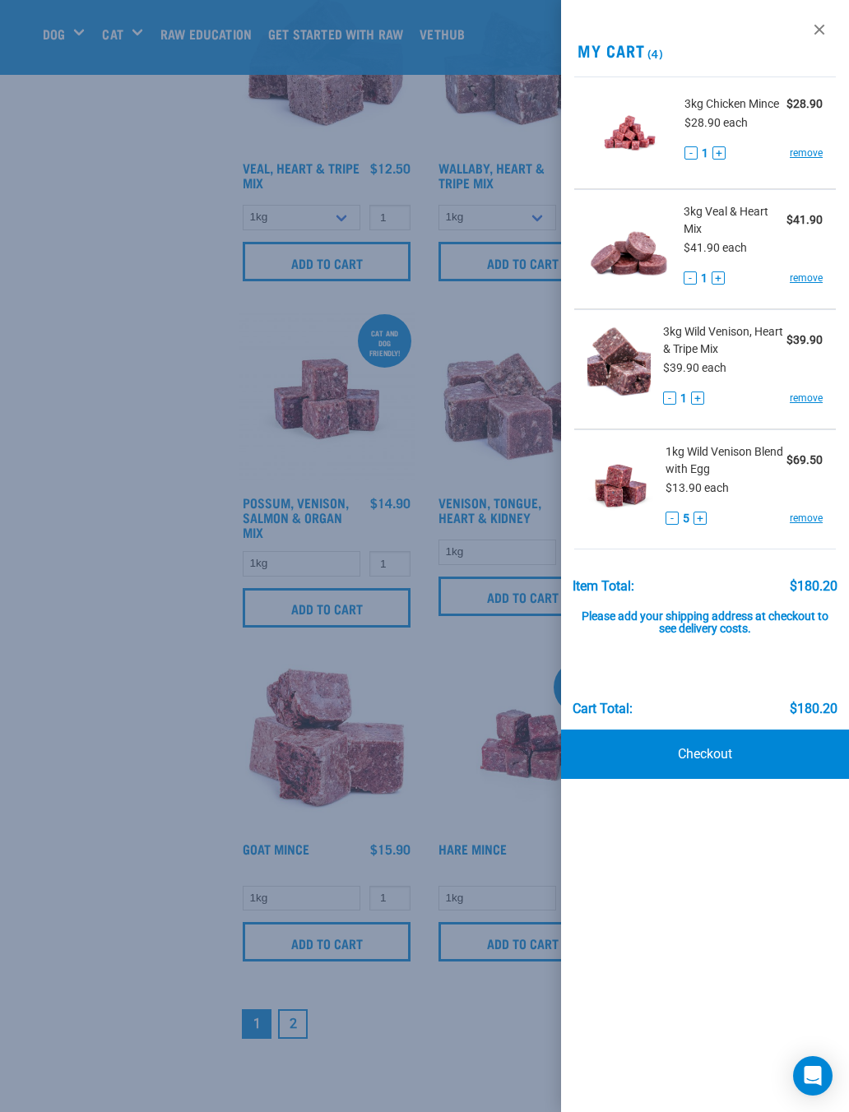
click at [665, 523] on button "-" at bounding box center [671, 518] width 13 height 13
click at [671, 519] on button "-" at bounding box center [671, 518] width 13 height 13
click at [170, 683] on div at bounding box center [424, 556] width 849 height 1112
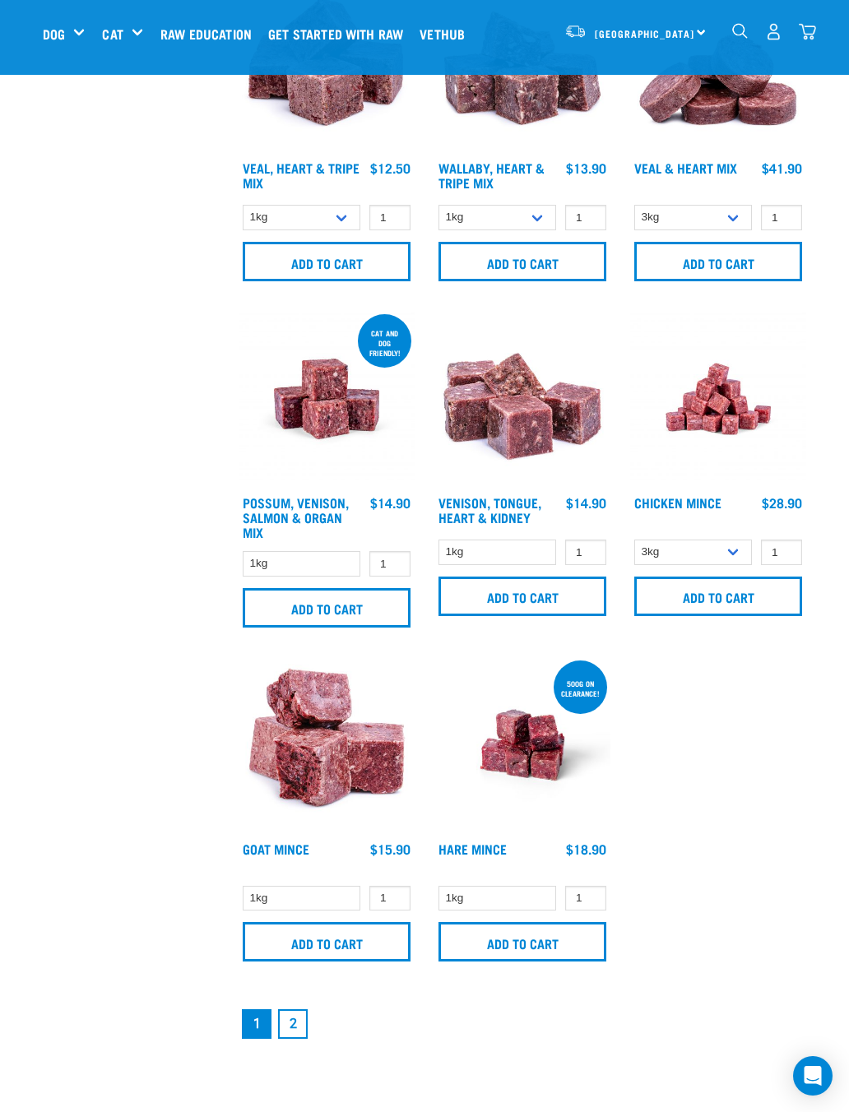
click at [316, 612] on input "Add to cart" at bounding box center [327, 607] width 168 height 39
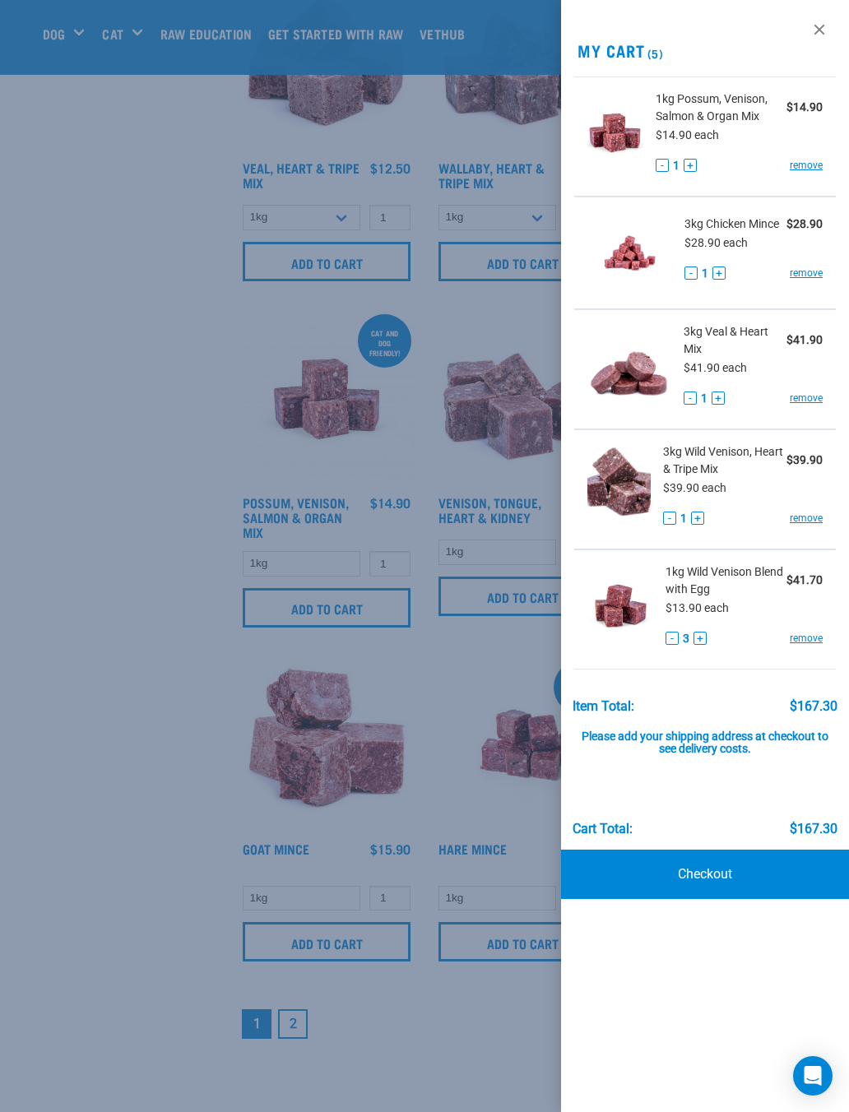
click at [126, 564] on div at bounding box center [424, 556] width 849 height 1112
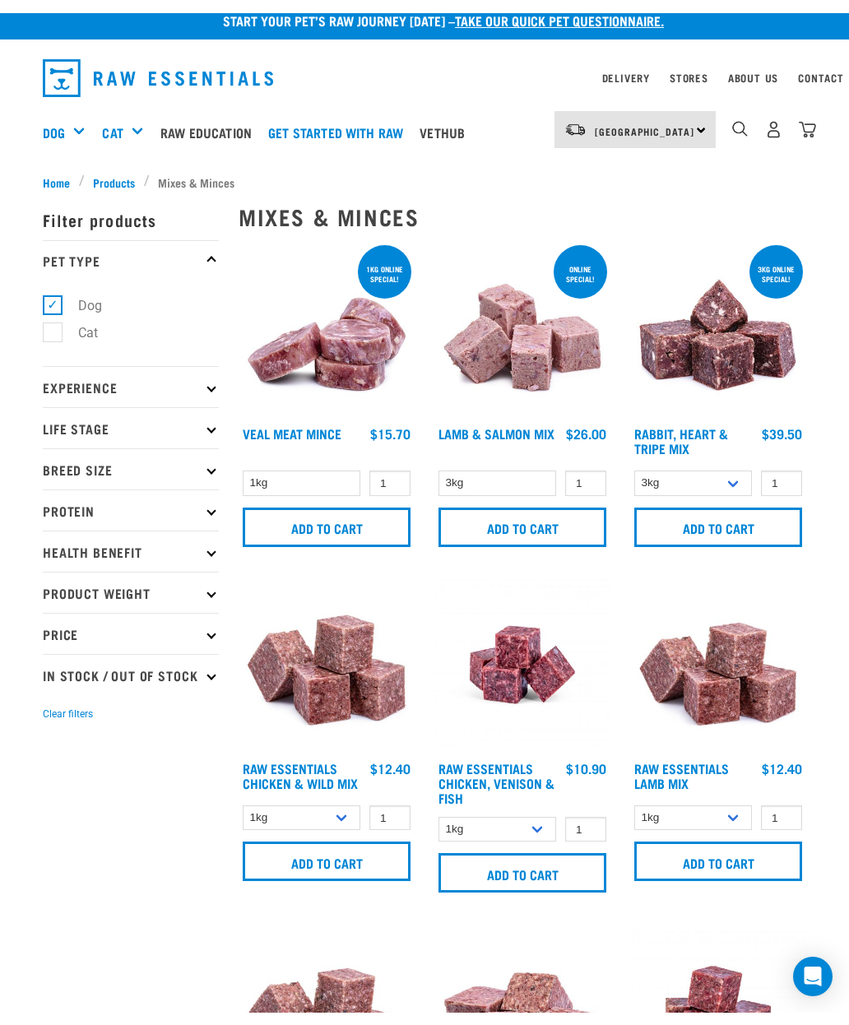
scroll to position [0, 0]
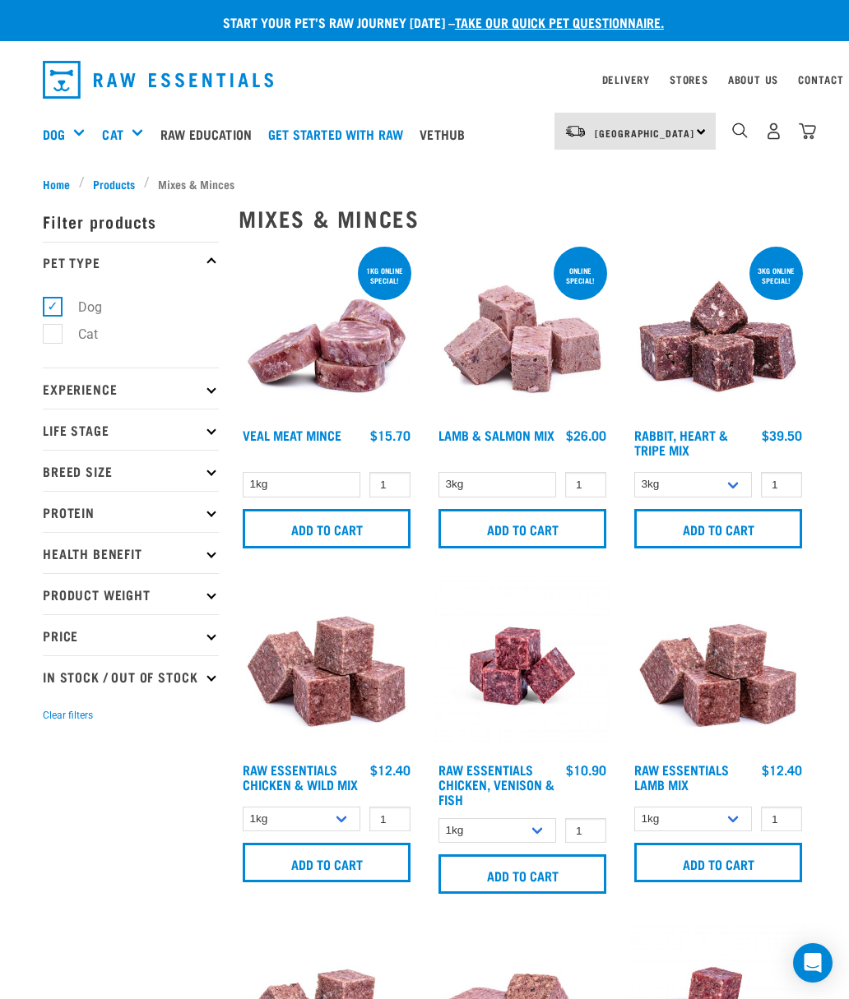
click at [732, 131] on img "dropdown navigation" at bounding box center [740, 131] width 16 height 16
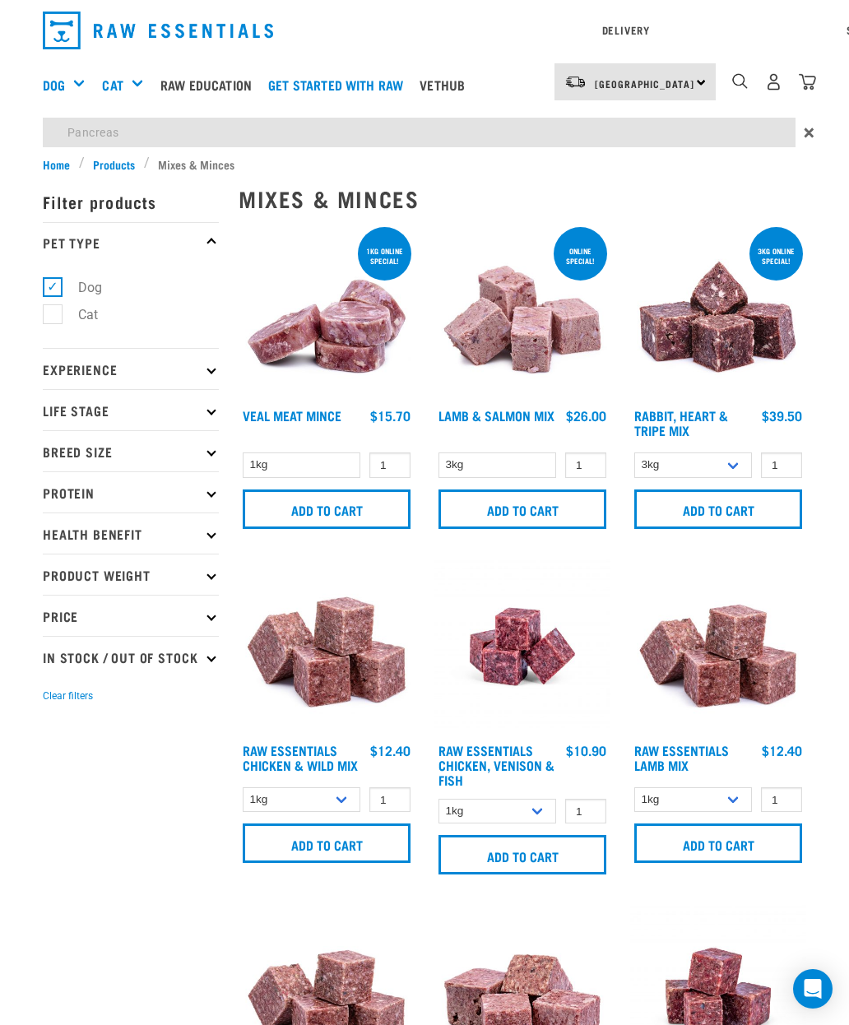
type input "Pancreas"
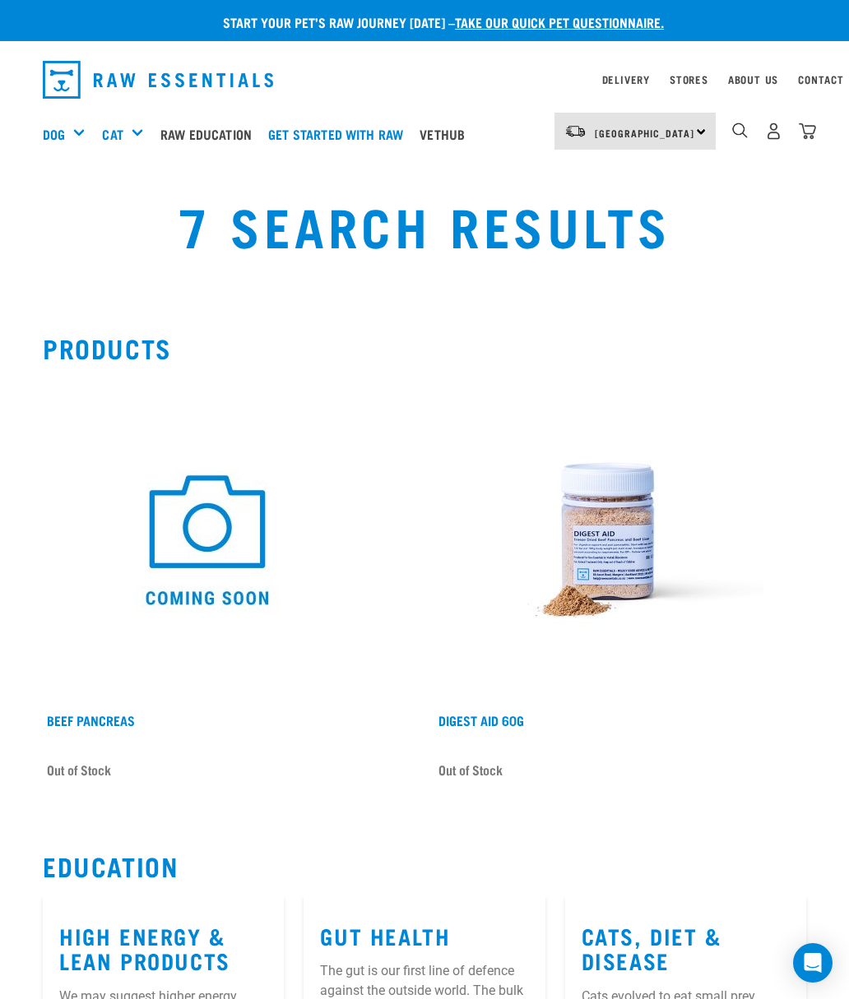
click at [0, 0] on div "Supplements" at bounding box center [0, 0] width 0 height 0
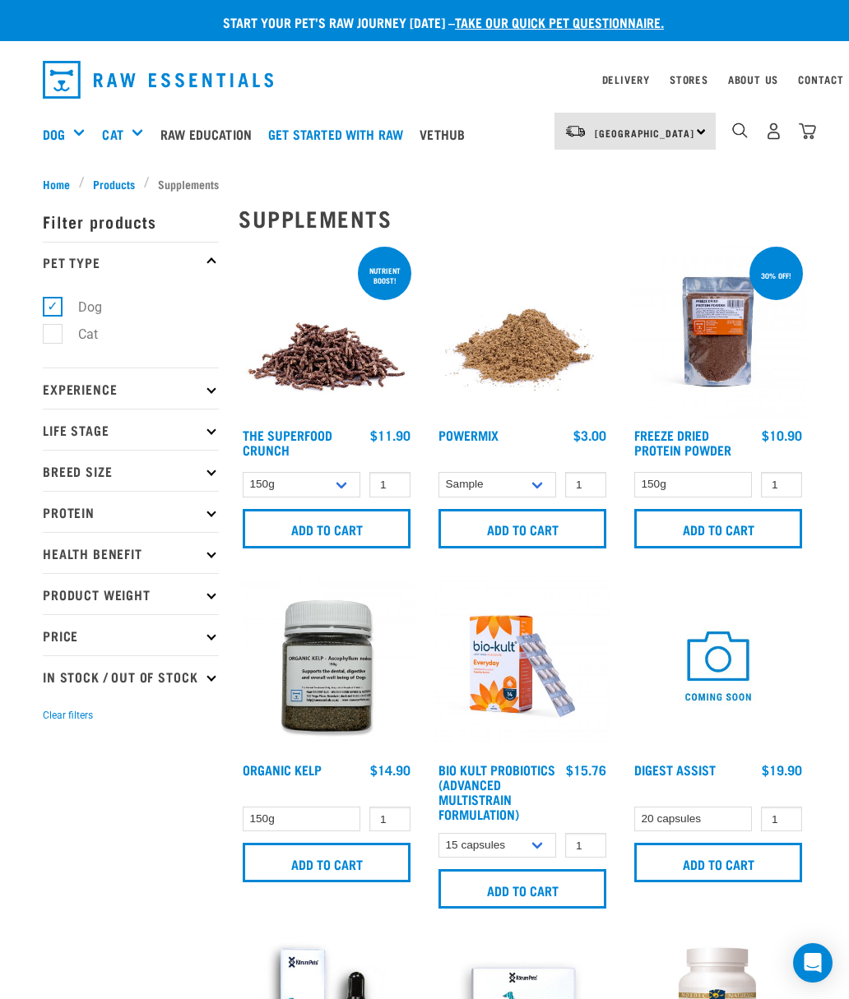
click at [801, 138] on img "dropdown navigation" at bounding box center [807, 131] width 17 height 17
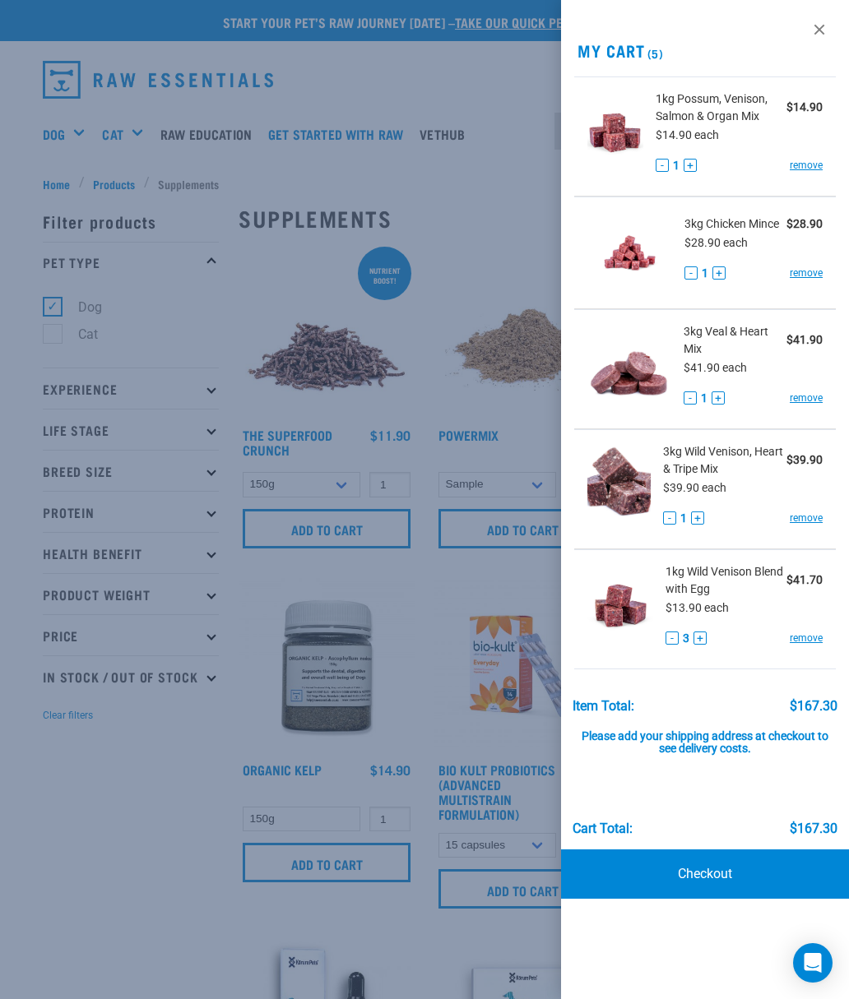
click at [688, 878] on link "Checkout" at bounding box center [705, 874] width 288 height 49
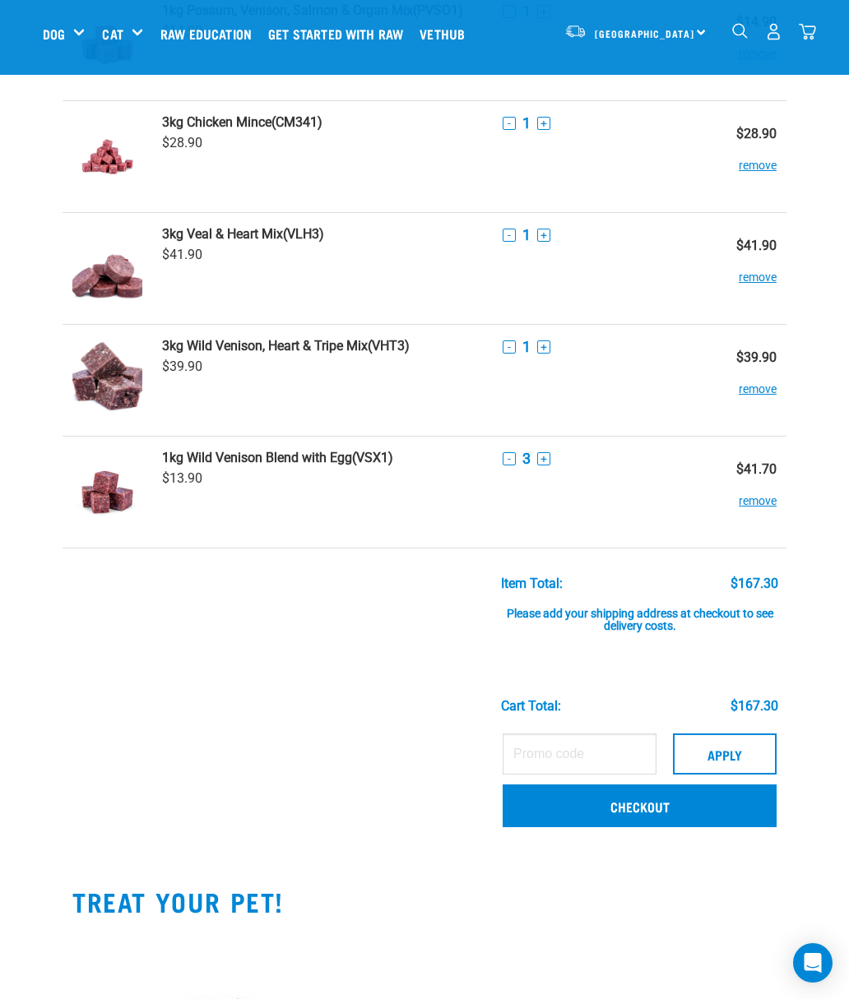
scroll to position [151, 0]
click at [596, 802] on link "Checkout" at bounding box center [640, 806] width 274 height 43
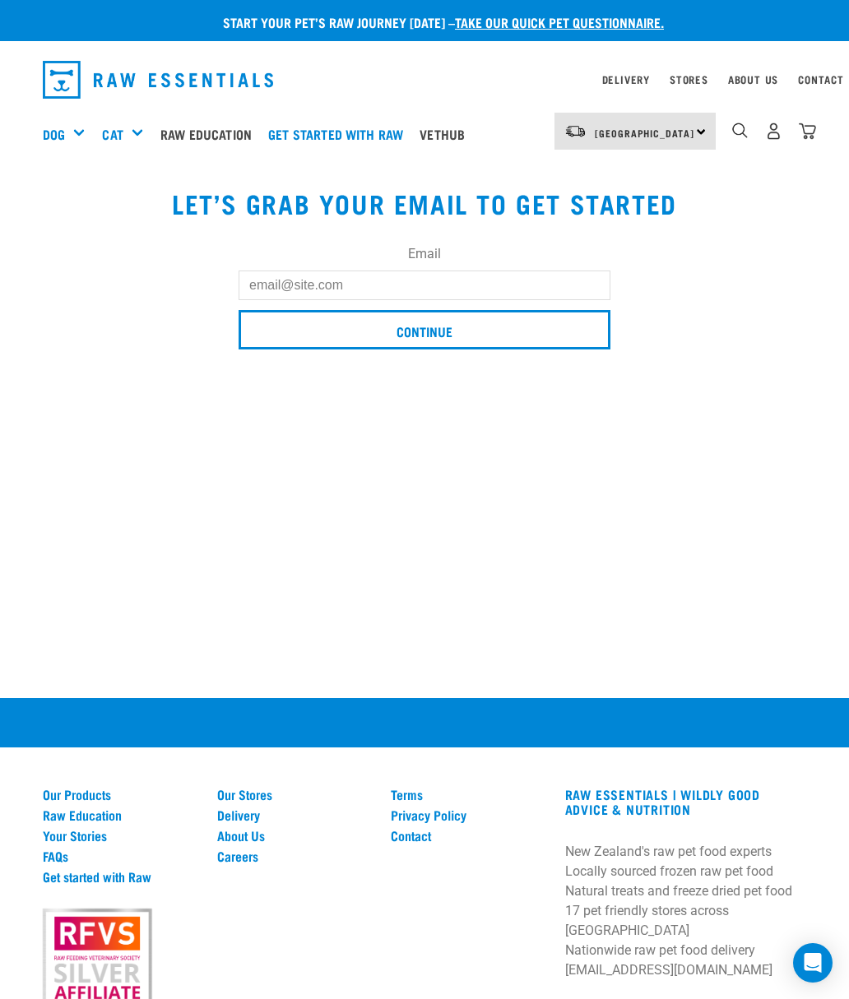
click at [277, 285] on input "Email" at bounding box center [425, 286] width 372 height 30
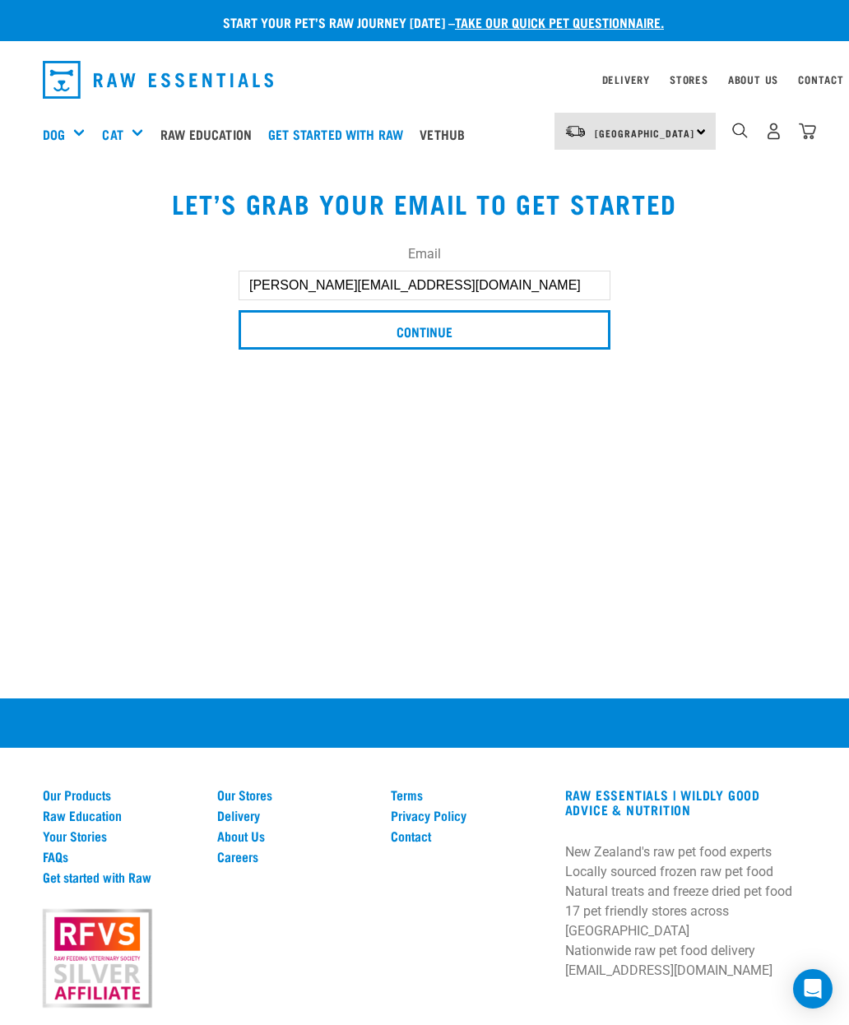
type input "[PERSON_NAME][EMAIL_ADDRESS][DOMAIN_NAME]"
click at [368, 336] on input "Continue" at bounding box center [425, 329] width 372 height 39
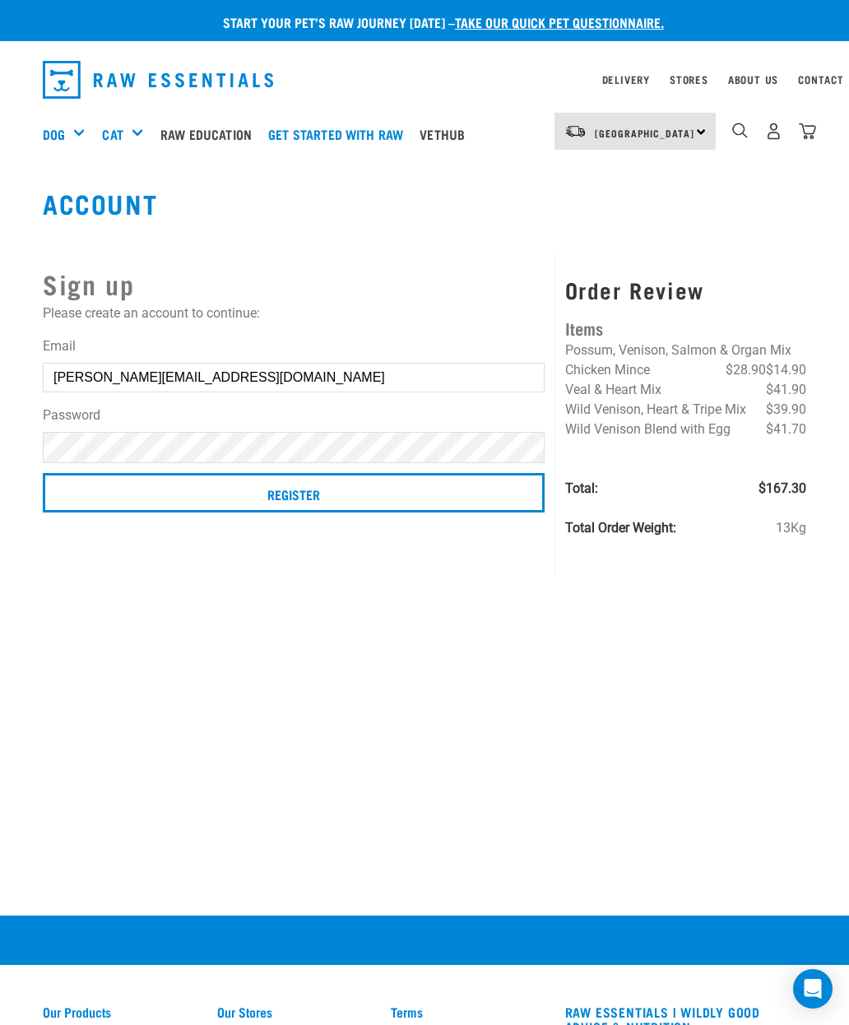
click at [291, 501] on input "Register" at bounding box center [294, 492] width 502 height 39
